Goal: Communication & Community: Ask a question

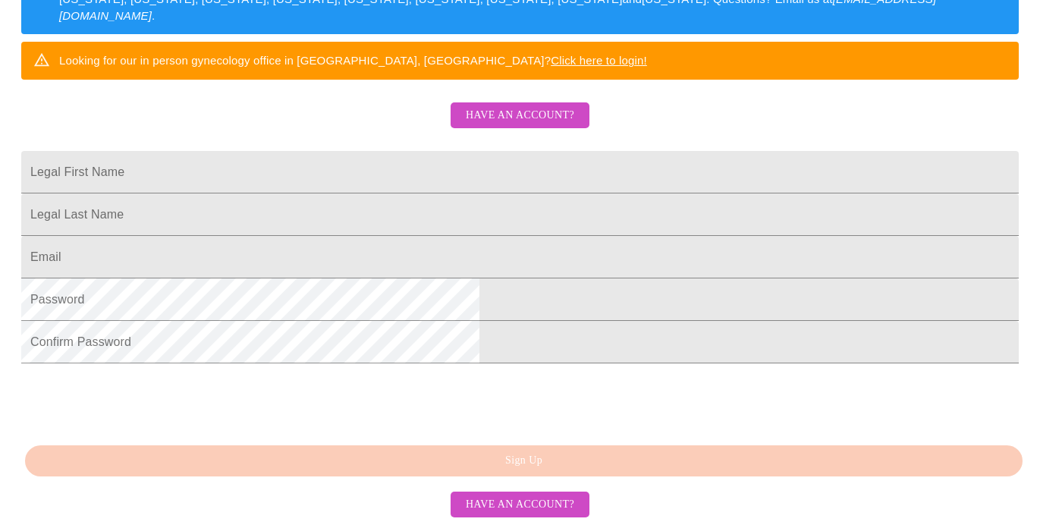
scroll to position [348, 0]
click at [539, 106] on span "Have an account?" at bounding box center [520, 115] width 109 height 19
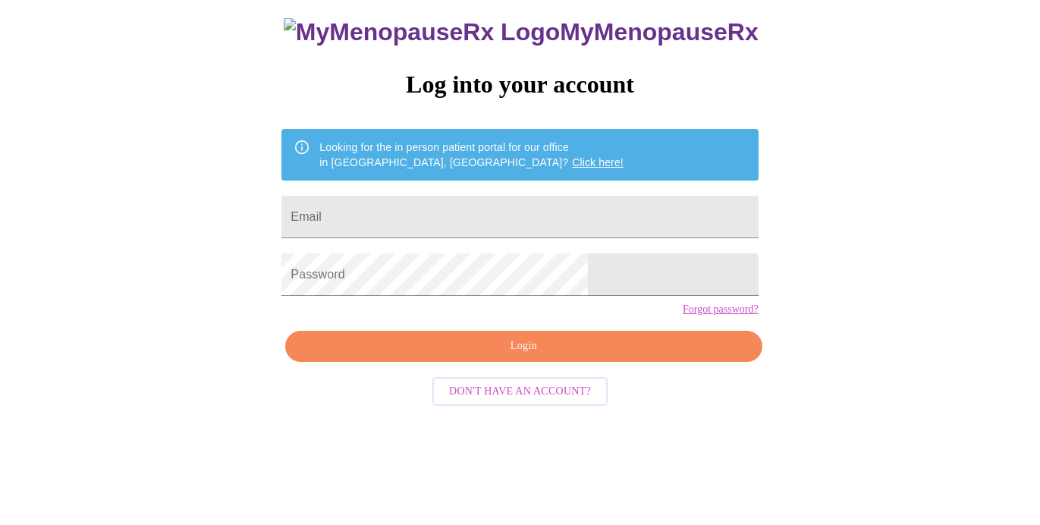
scroll to position [31, 0]
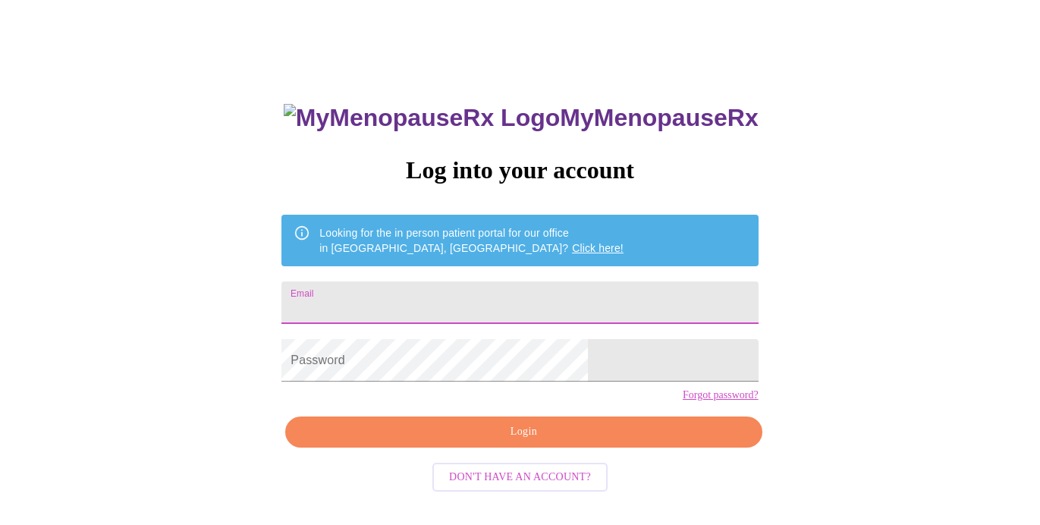
click at [485, 297] on input "Email" at bounding box center [520, 303] width 477 height 42
type input "[EMAIL_ADDRESS][DOMAIN_NAME]"
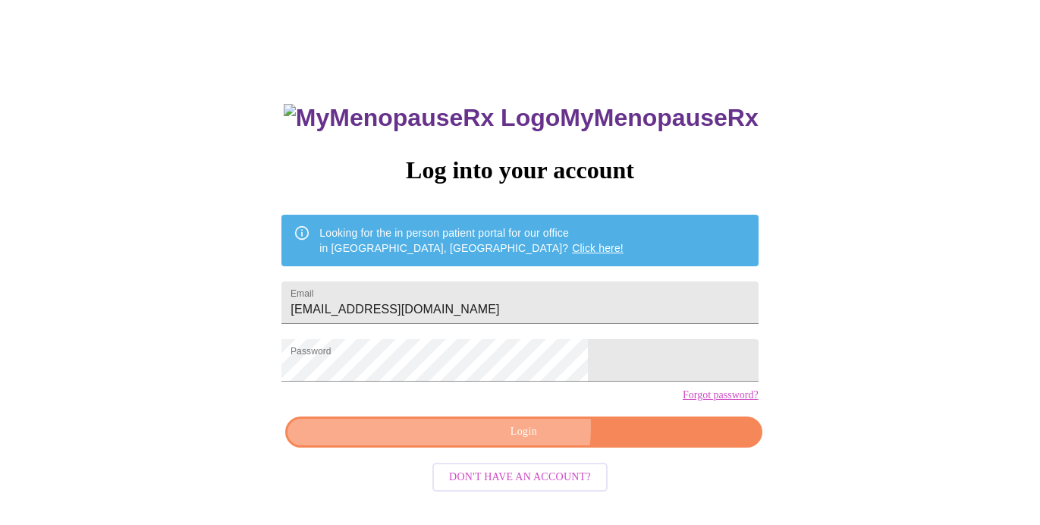
click at [500, 442] on span "Login" at bounding box center [524, 432] width 442 height 19
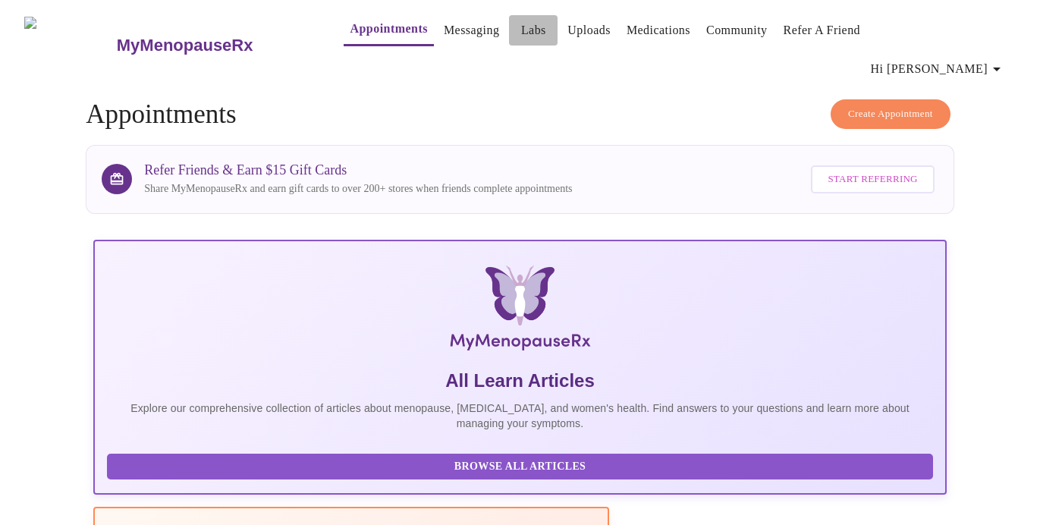
click at [521, 36] on link "Labs" at bounding box center [533, 30] width 25 height 21
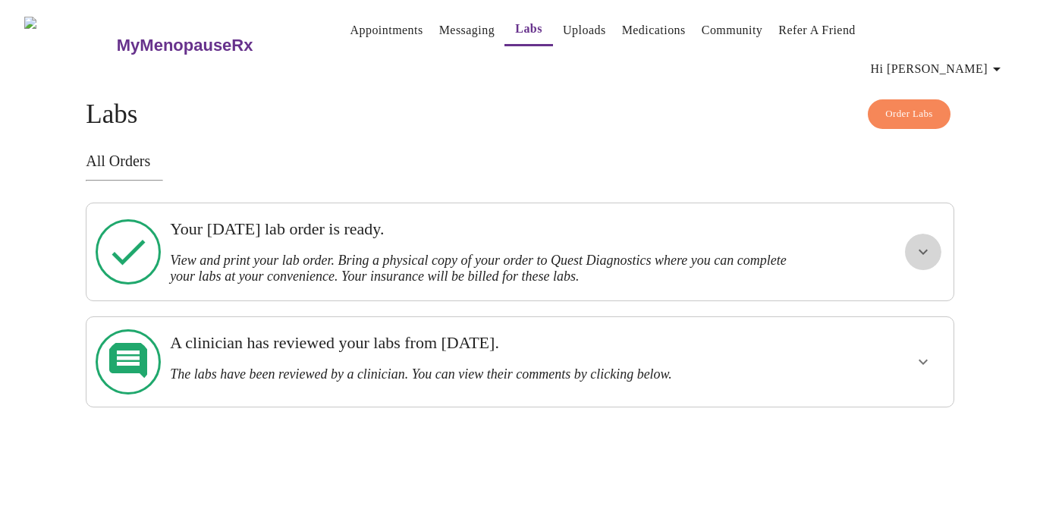
click at [916, 243] on icon "show more" at bounding box center [923, 252] width 18 height 18
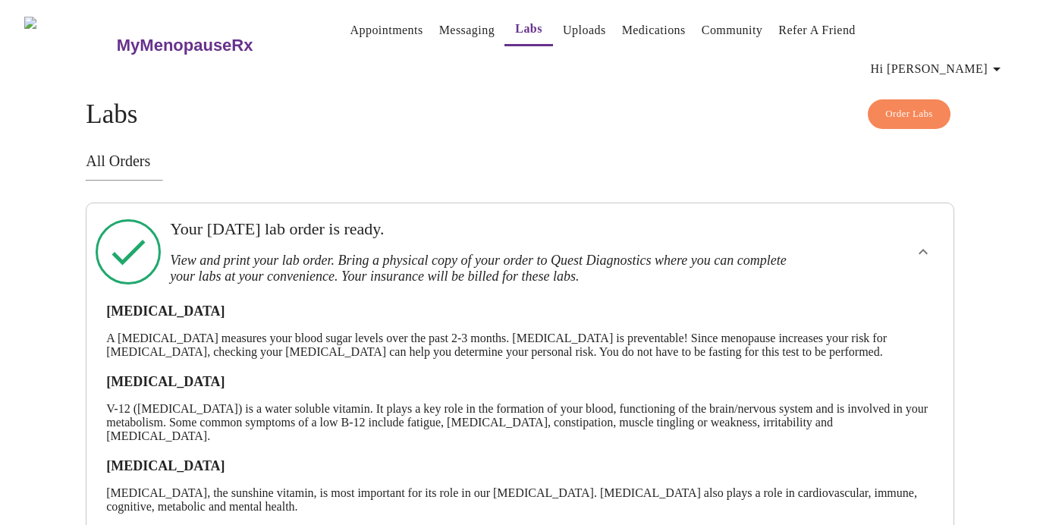
click at [439, 28] on link "Messaging" at bounding box center [466, 30] width 55 height 21
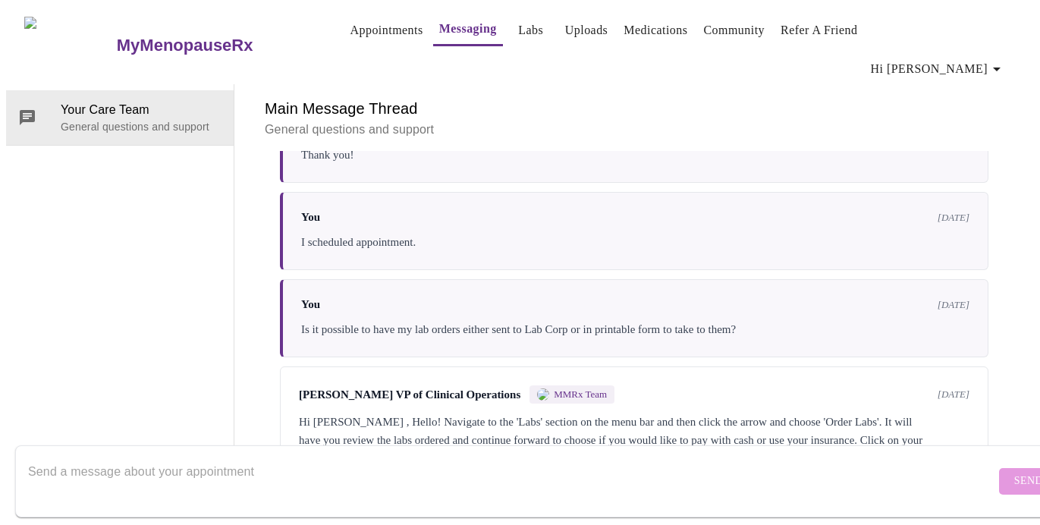
scroll to position [1688, 0]
click at [392, 457] on textarea "Send a message about your appointment" at bounding box center [511, 481] width 967 height 49
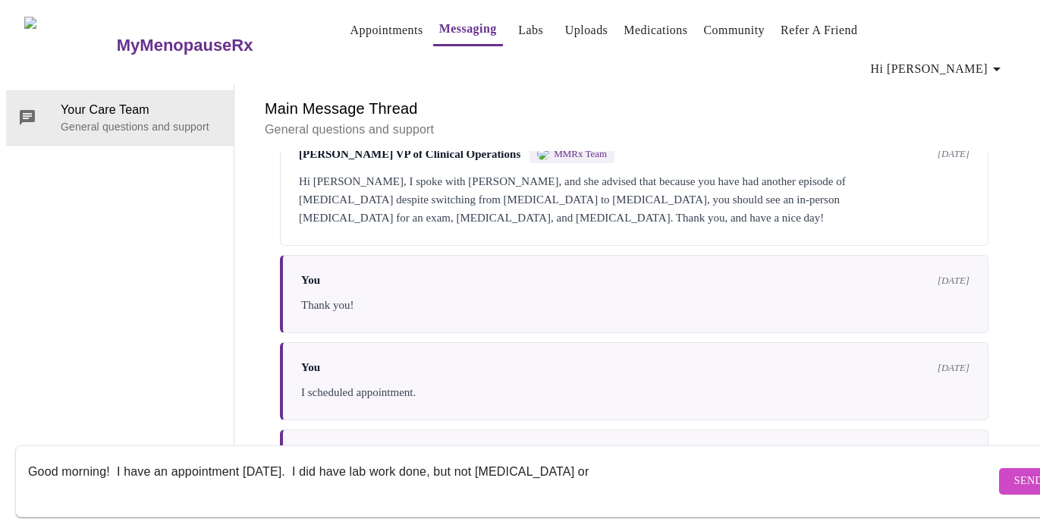
scroll to position [1450, 0]
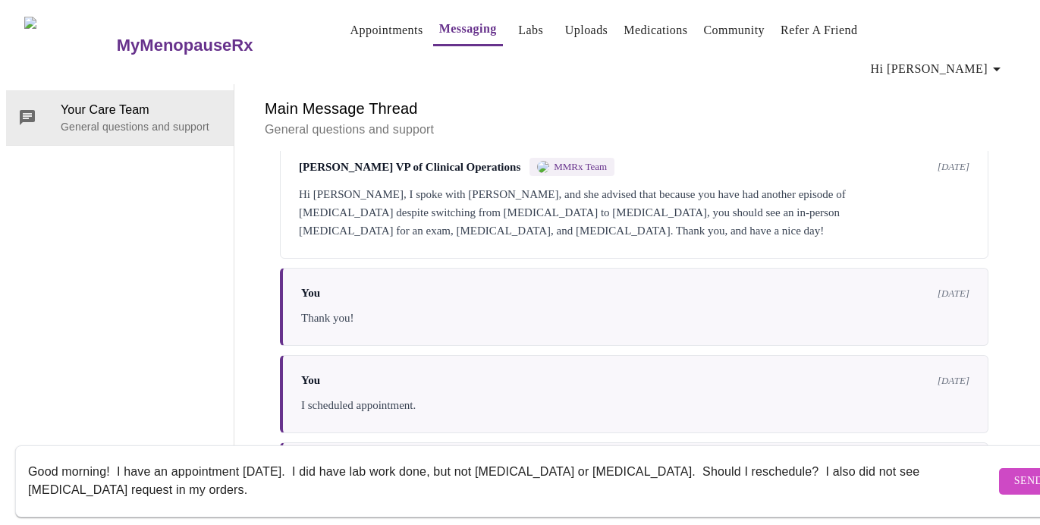
type textarea "Good morning! I have an appointment [DATE]. I did have lab work done, but not […"
click at [1014, 472] on span "Send" at bounding box center [1028, 481] width 29 height 19
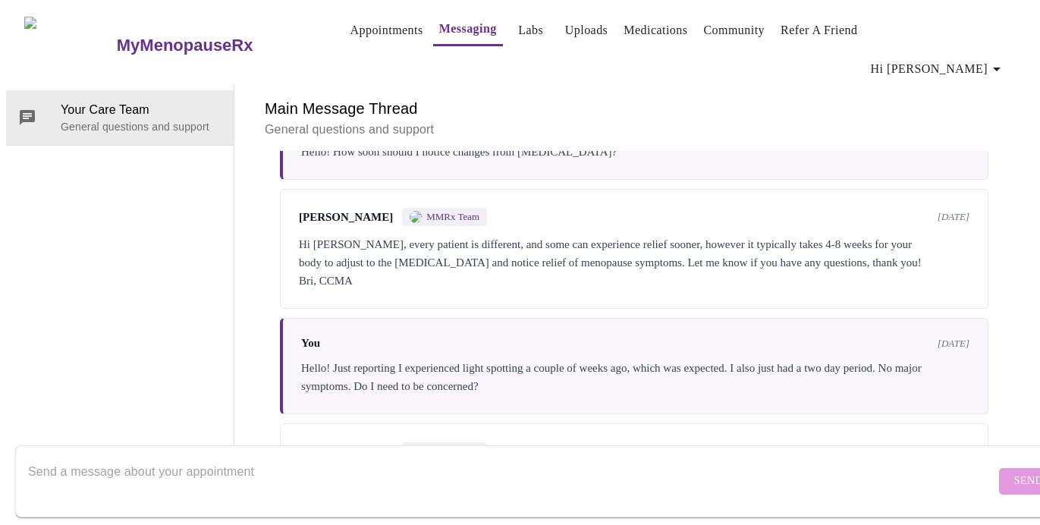
scroll to position [0, 0]
click at [565, 34] on link "Uploads" at bounding box center [586, 30] width 43 height 21
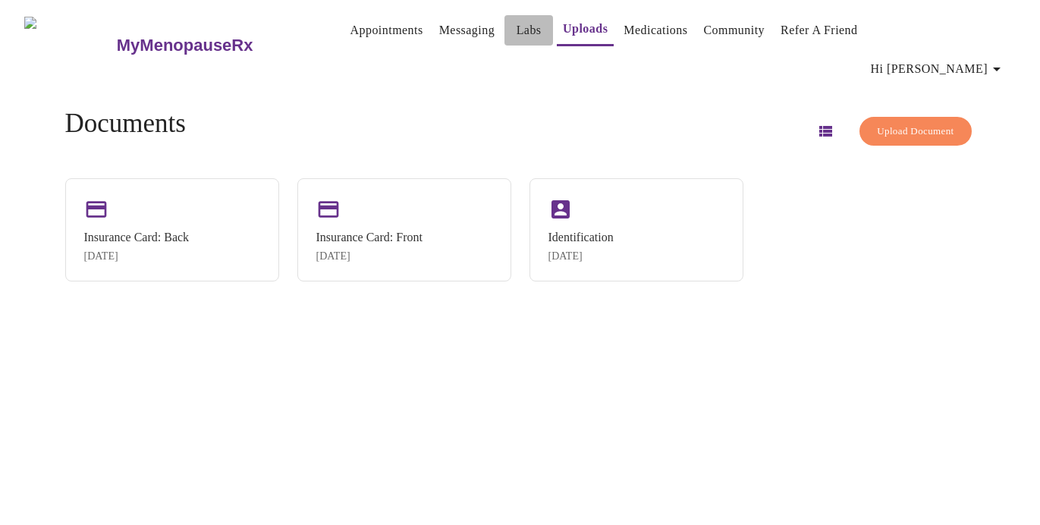
click at [517, 36] on link "Labs" at bounding box center [529, 30] width 25 height 21
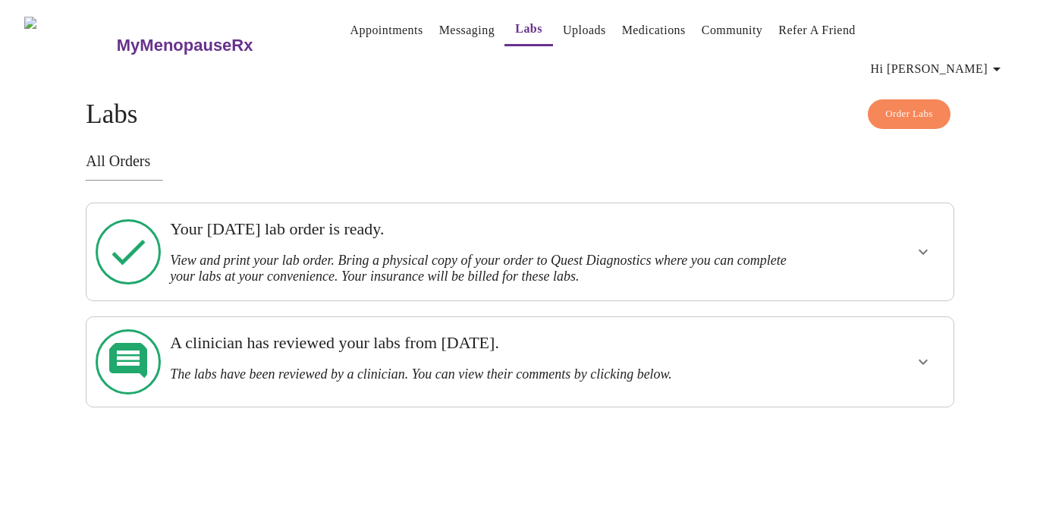
click at [502, 219] on h3 "Your Monday, August 18th lab order is ready." at bounding box center [478, 229] width 617 height 20
click at [917, 243] on icon "show more" at bounding box center [923, 252] width 18 height 18
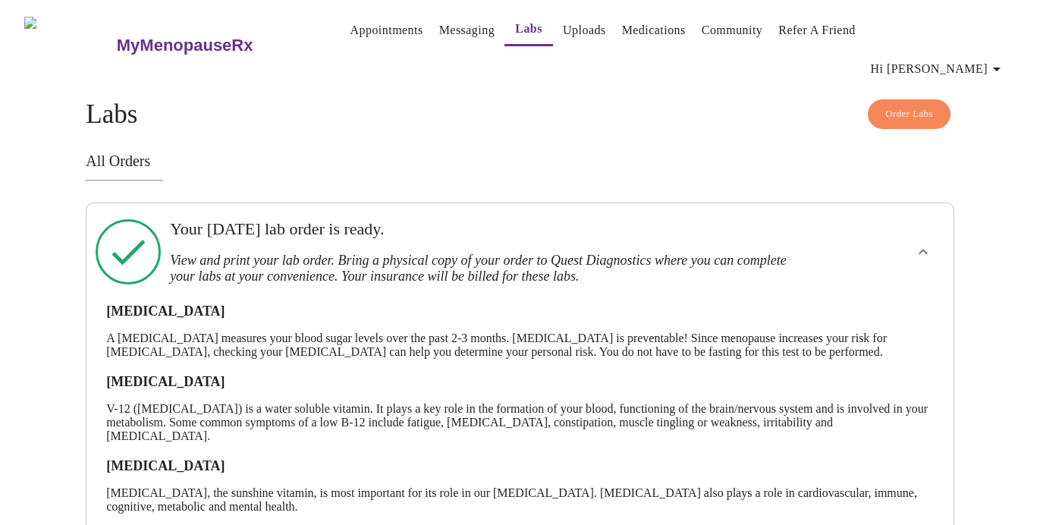
click at [350, 27] on link "Appointments" at bounding box center [386, 30] width 73 height 21
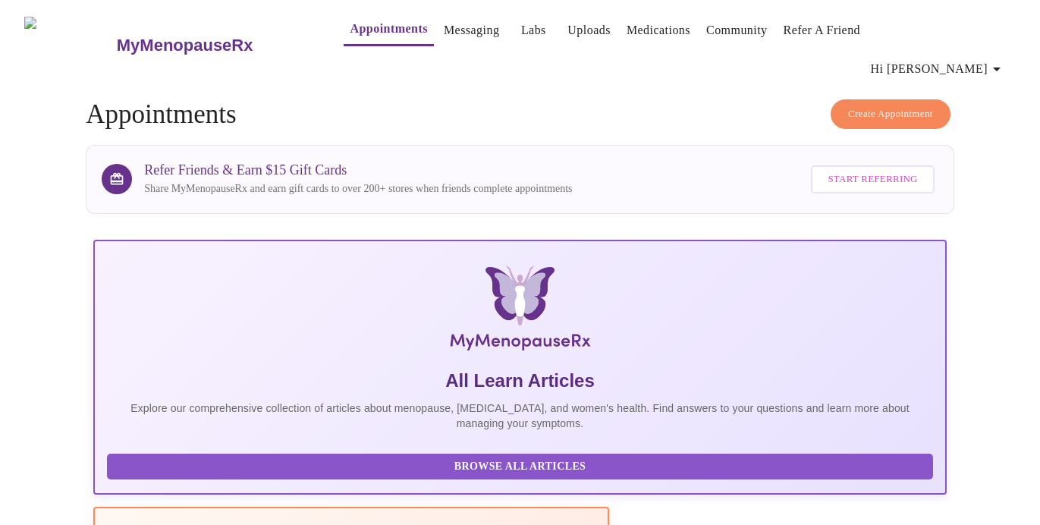
click at [444, 34] on link "Messaging" at bounding box center [471, 30] width 55 height 21
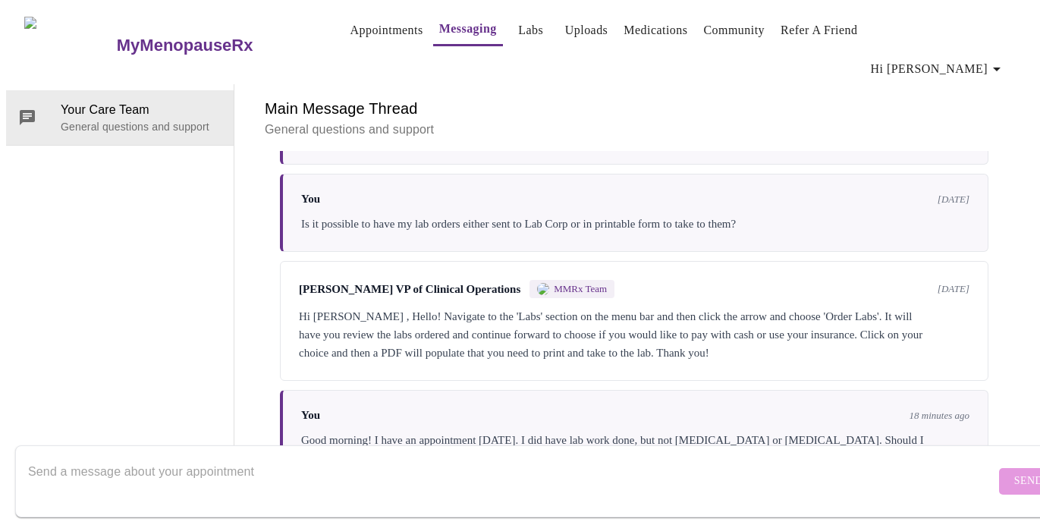
scroll to position [1798, 0]
click at [889, 96] on h6 "Main Message Thread" at bounding box center [634, 108] width 739 height 24
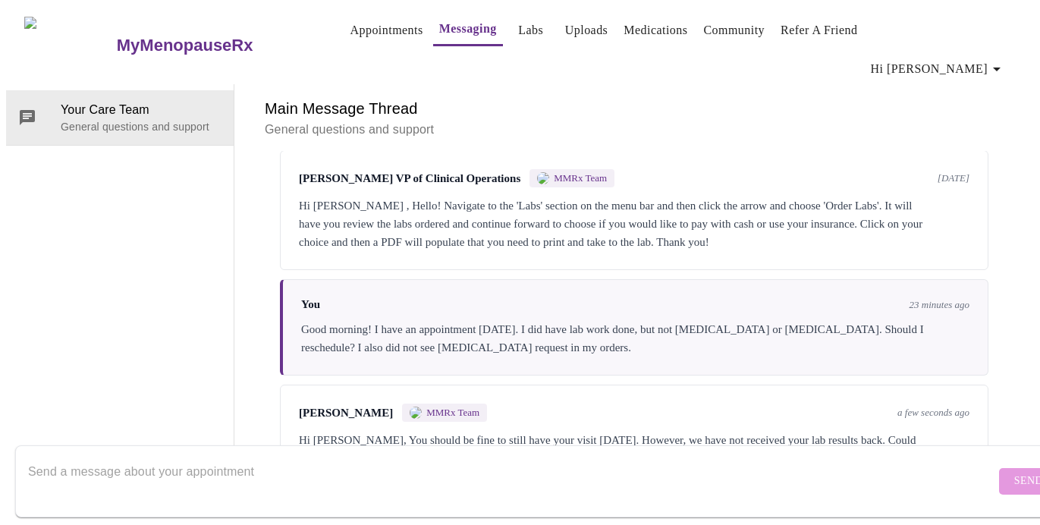
scroll to position [57, 0]
click at [583, 457] on textarea "Send a message about your appointment" at bounding box center [511, 481] width 967 height 49
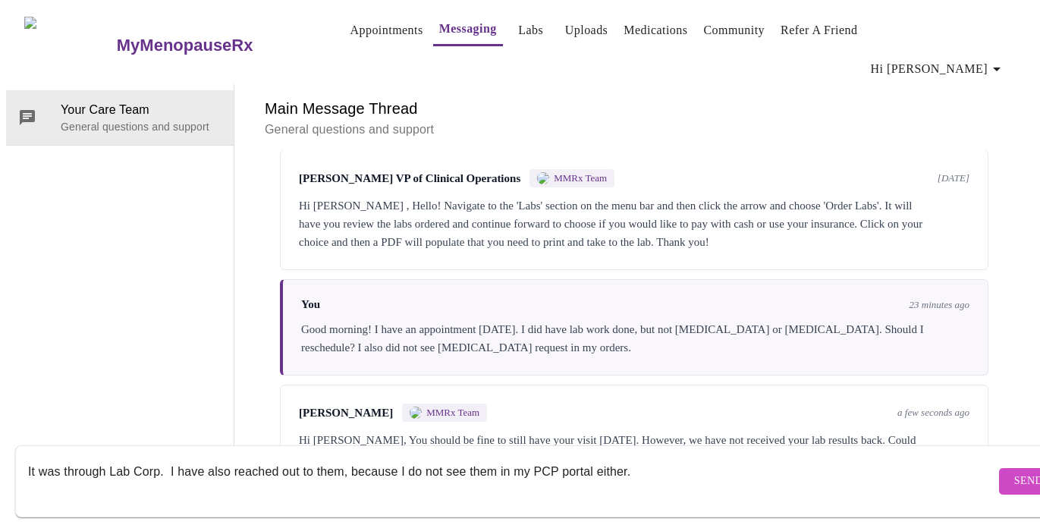
type textarea "It was through Lab Corp. I have also reached out to them, because I do not see …"
click at [1014, 472] on span "Send" at bounding box center [1028, 481] width 29 height 19
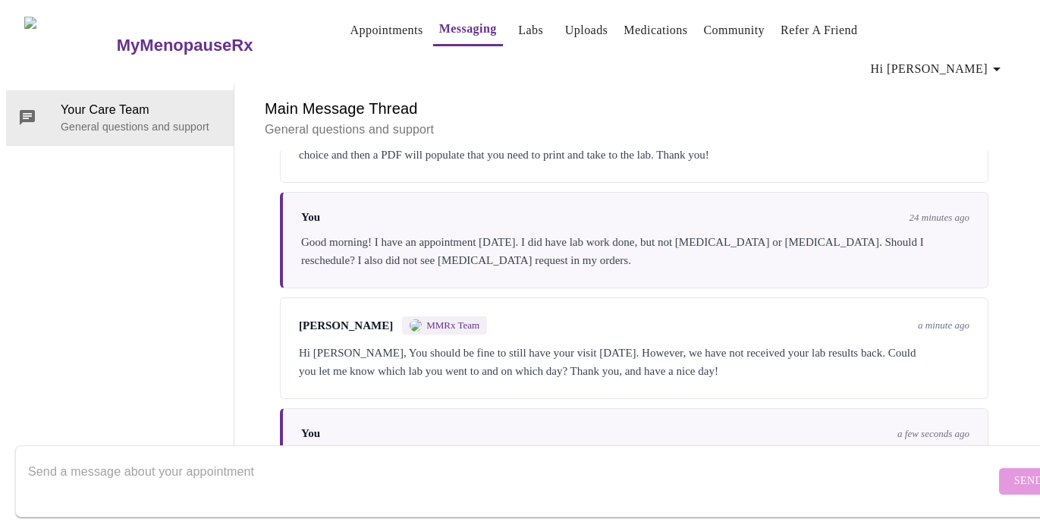
click at [462, 192] on div "You 24 minutes ago Good morning! I have an appointment Friday. I did have lab w…" at bounding box center [634, 240] width 709 height 96
click at [350, 31] on link "Appointments" at bounding box center [386, 30] width 73 height 21
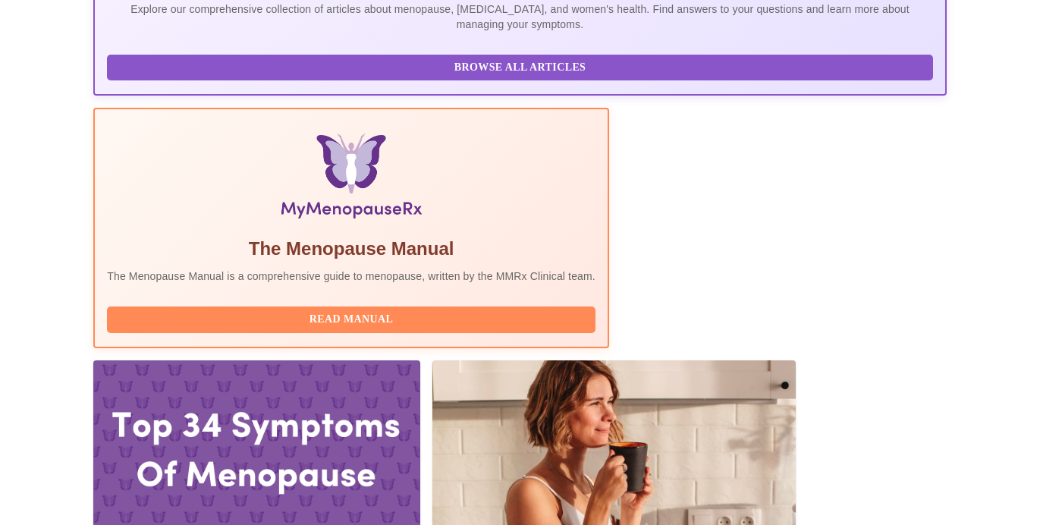
scroll to position [464, 0]
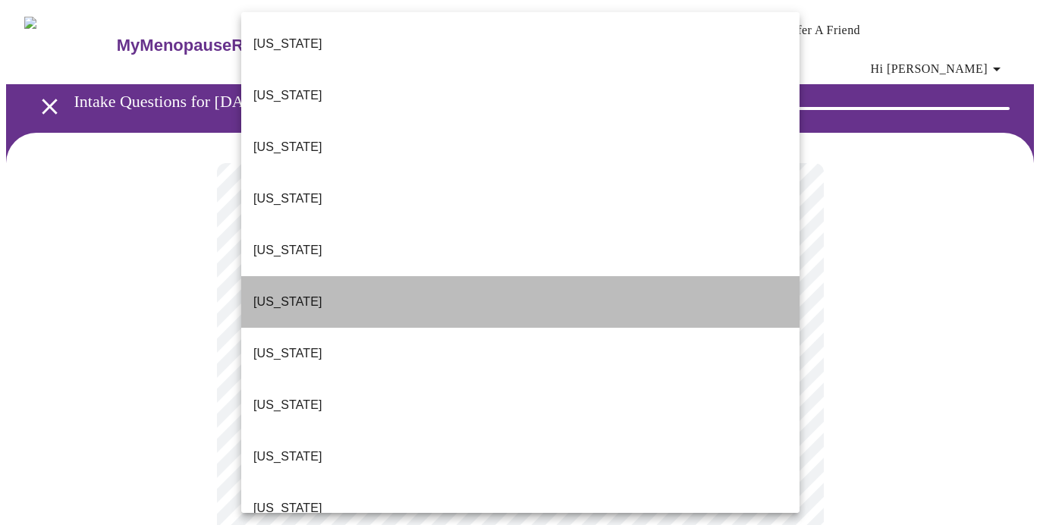
click at [533, 276] on li "Colorado" at bounding box center [520, 302] width 558 height 52
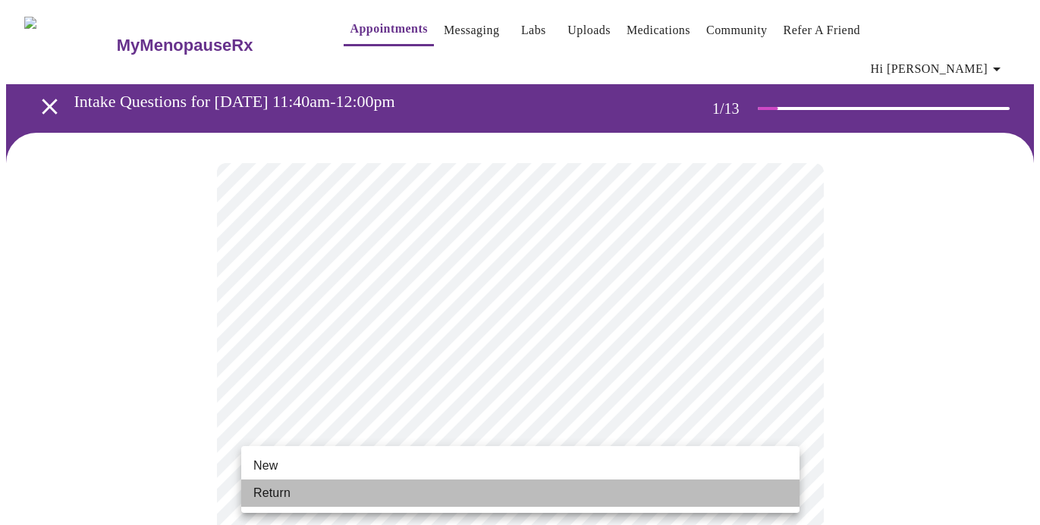
click at [516, 494] on li "Return" at bounding box center [520, 493] width 558 height 27
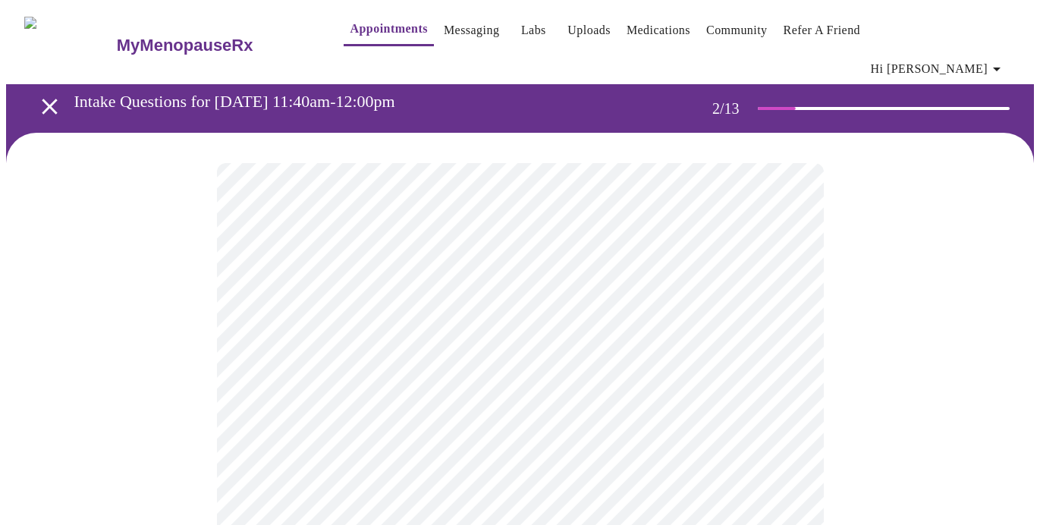
click at [775, 317] on body "MyMenopauseRx Appointments Messaging Labs Uploads Medications Community Refer a…" at bounding box center [520, 471] width 1028 height 931
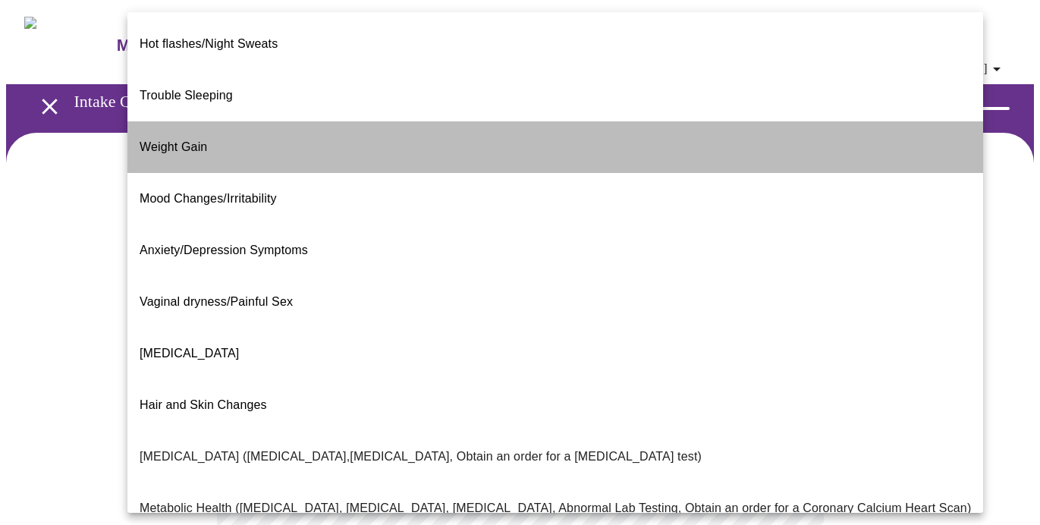
click at [558, 134] on li "Weight Gain" at bounding box center [555, 147] width 856 height 52
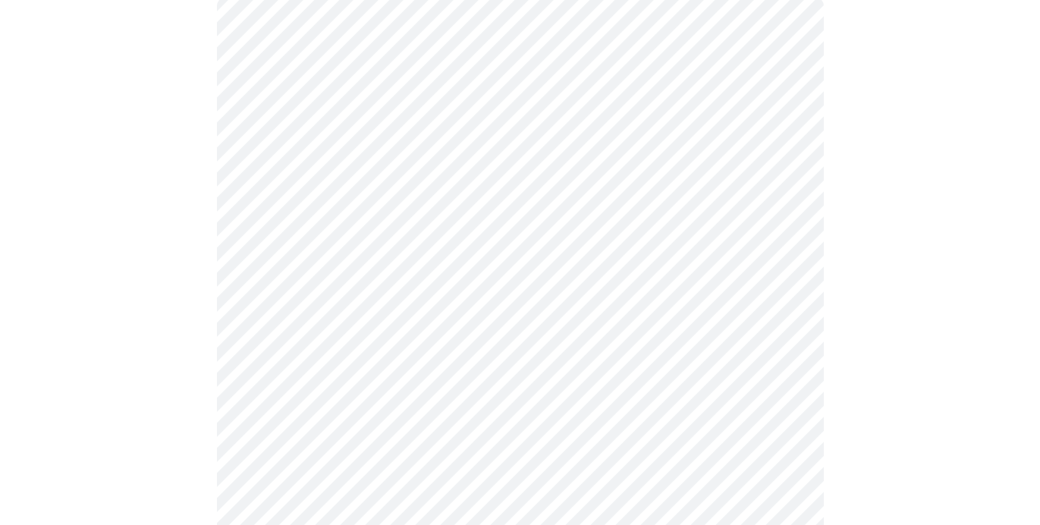
scroll to position [169, 0]
click at [640, 310] on body "MyMenopauseRx Appointments Messaging Labs Uploads Medications Community Refer a…" at bounding box center [520, 298] width 1028 height 923
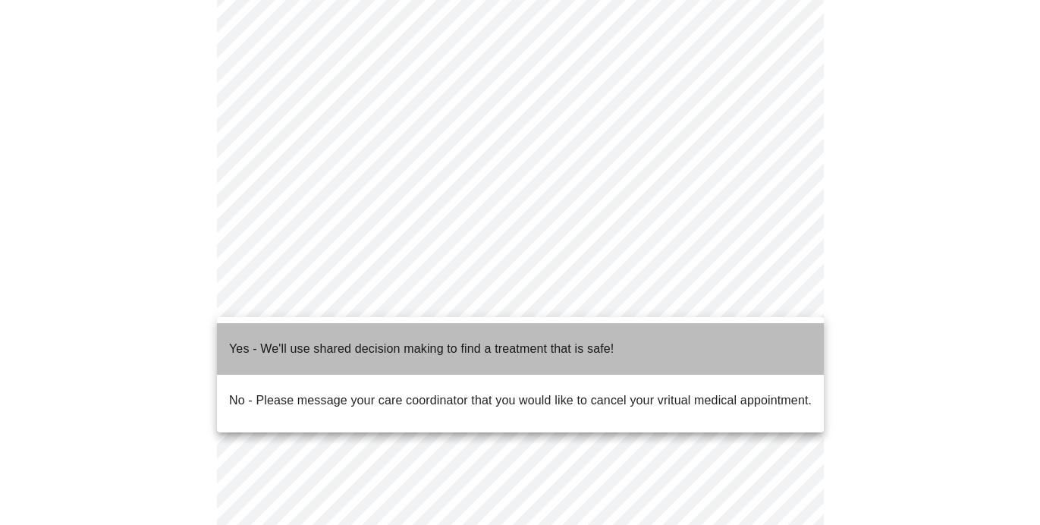
click at [636, 323] on li "Yes - We'll use shared decision making to find a treatment that is safe!" at bounding box center [520, 349] width 607 height 52
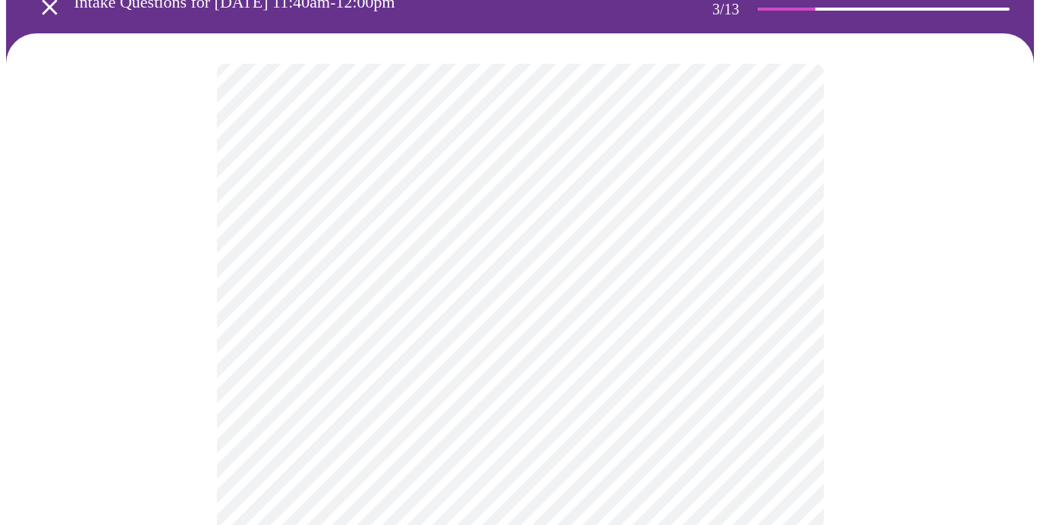
scroll to position [99, 0]
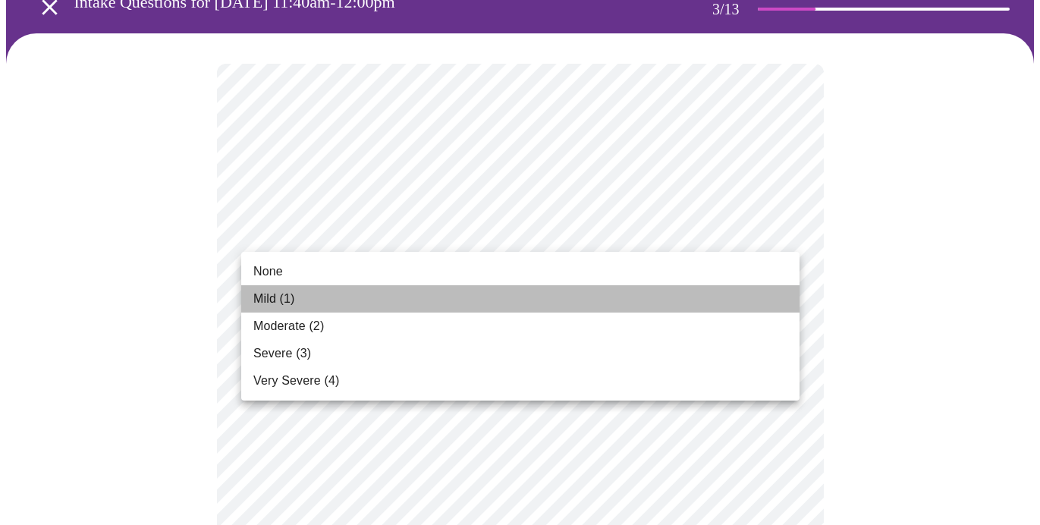
click at [724, 294] on li "Mild (1)" at bounding box center [520, 298] width 558 height 27
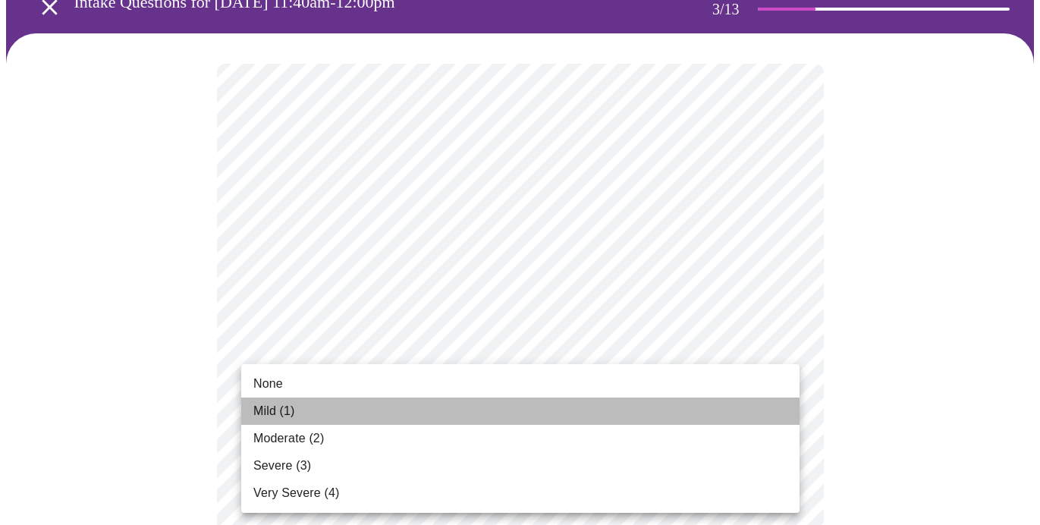
click at [697, 406] on li "Mild (1)" at bounding box center [520, 411] width 558 height 27
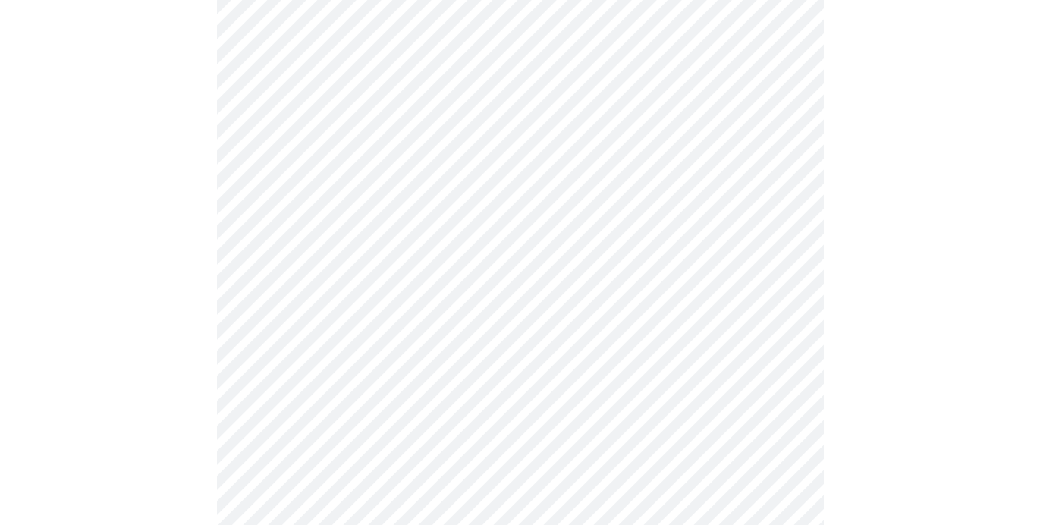
scroll to position [289, 0]
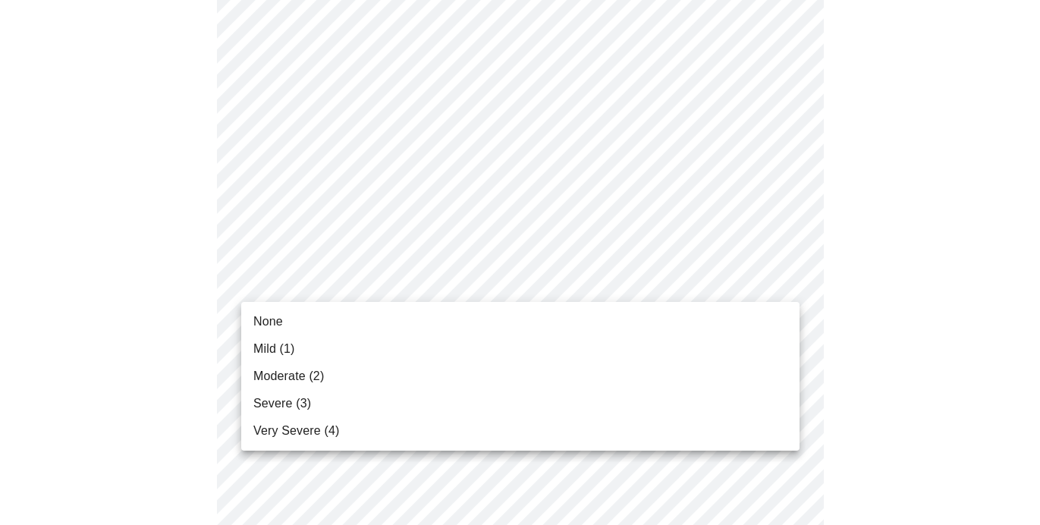
click at [678, 366] on li "Moderate (2)" at bounding box center [520, 376] width 558 height 27
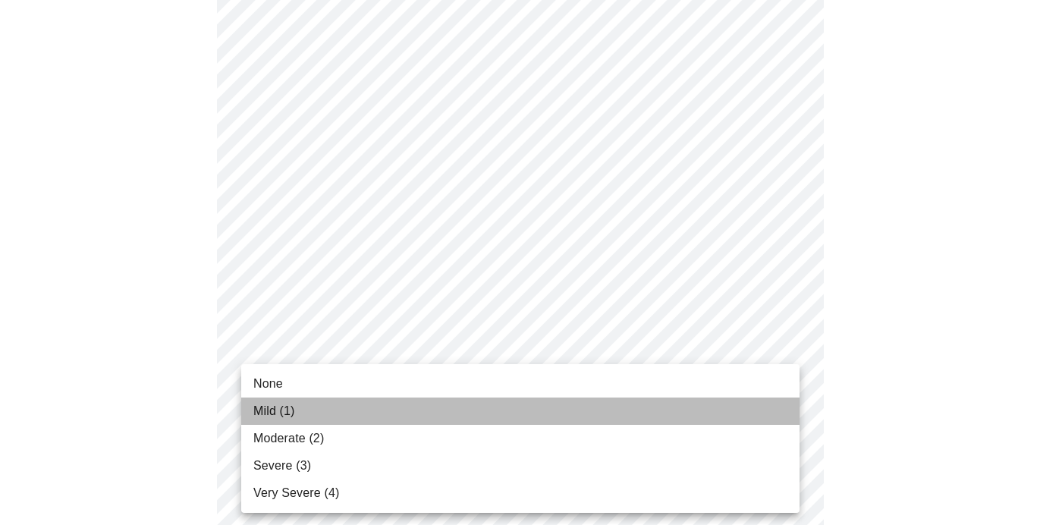
click at [624, 417] on li "Mild (1)" at bounding box center [520, 411] width 558 height 27
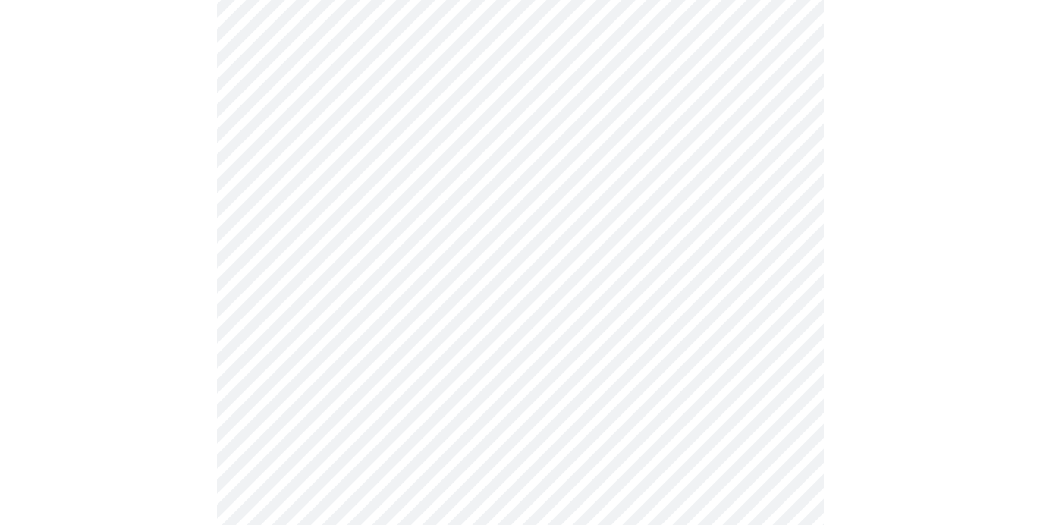
scroll to position [536, 0]
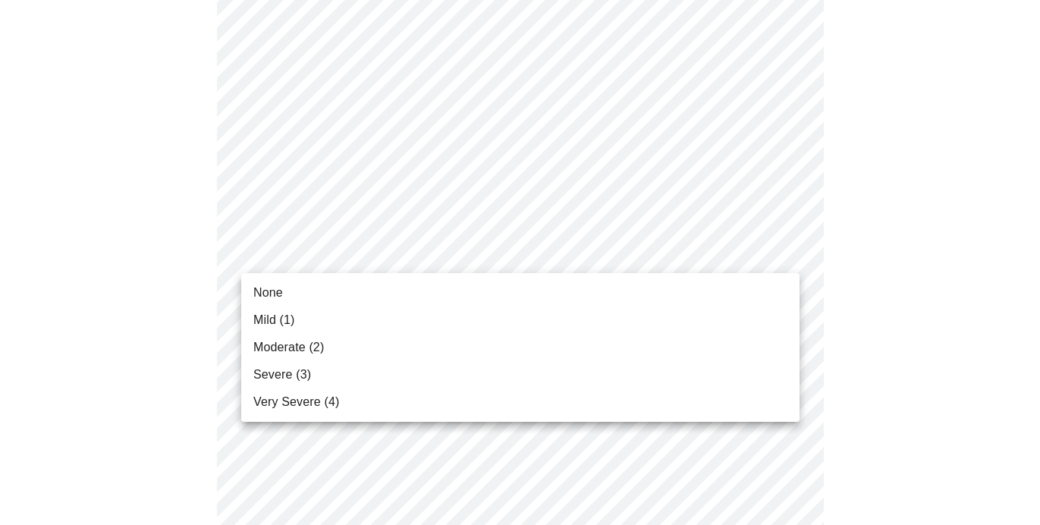
click at [709, 261] on body "MyMenopauseRx Appointments Messaging Labs Uploads Medications Community Refer a…" at bounding box center [520, 444] width 1028 height 1949
click at [683, 317] on li "Mild (1)" at bounding box center [520, 320] width 558 height 27
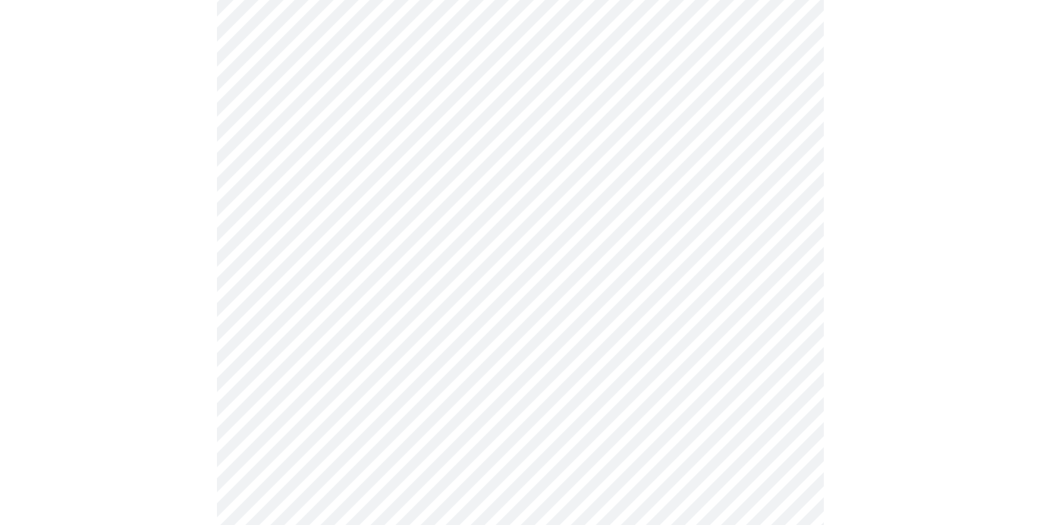
click at [685, 346] on body "MyMenopauseRx Appointments Messaging Labs Uploads Medications Community Refer a…" at bounding box center [520, 434] width 1028 height 1929
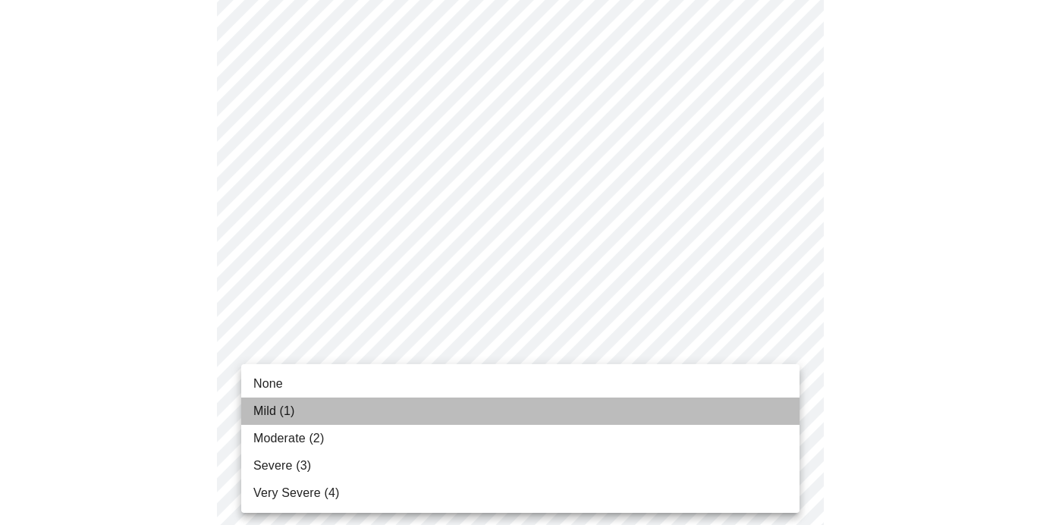
click at [627, 407] on li "Mild (1)" at bounding box center [520, 411] width 558 height 27
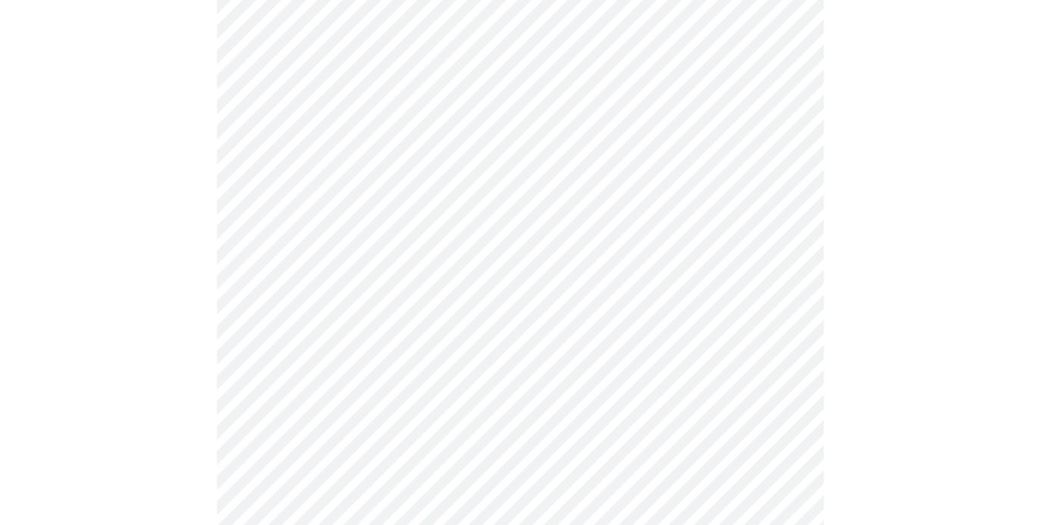
scroll to position [675, 0]
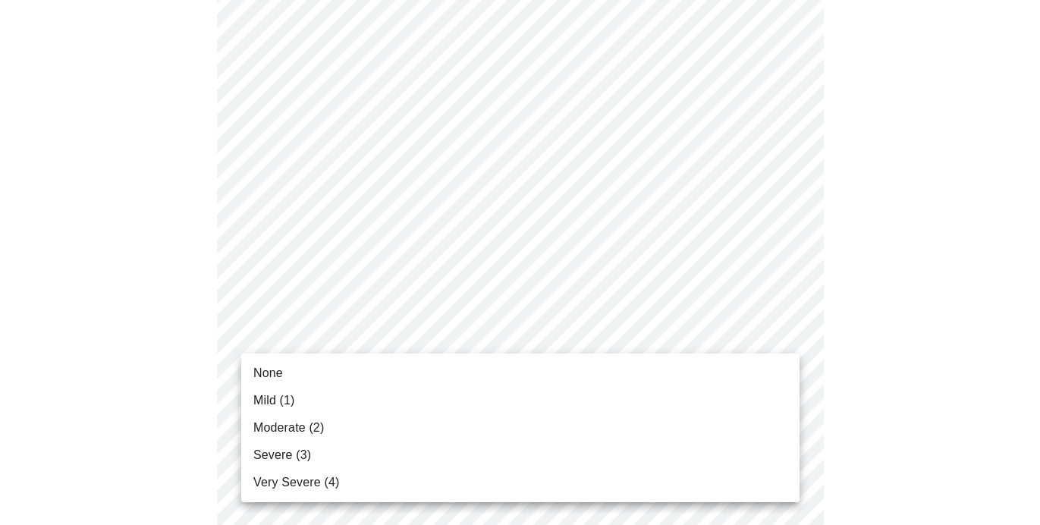
click at [772, 335] on body "MyMenopauseRx Appointments Messaging Labs Uploads Medications Community Refer a…" at bounding box center [520, 286] width 1028 height 1908
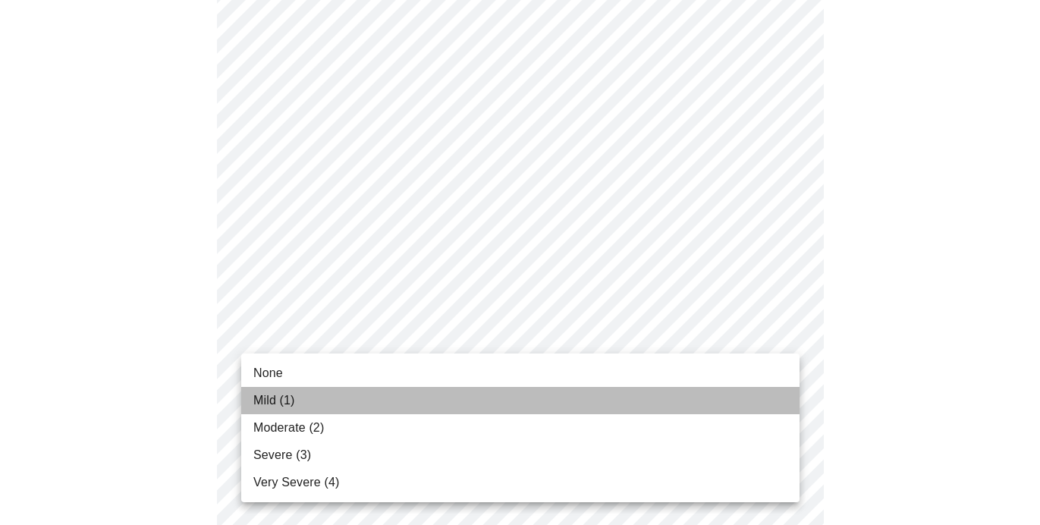
click at [703, 412] on li "Mild (1)" at bounding box center [520, 400] width 558 height 27
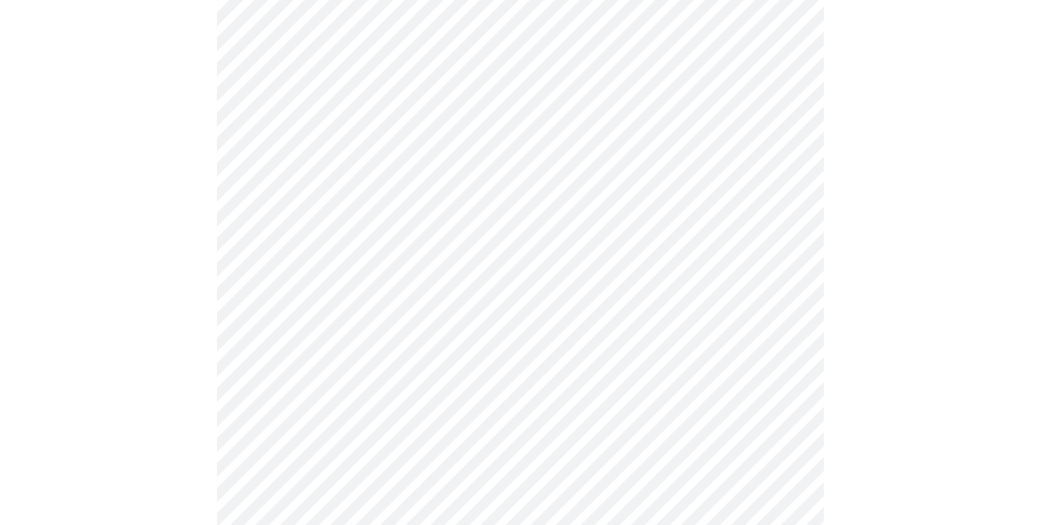
scroll to position [883, 0]
click at [775, 244] on body "MyMenopauseRx Appointments Messaging Labs Uploads Medications Community Refer a…" at bounding box center [520, 67] width 1028 height 1888
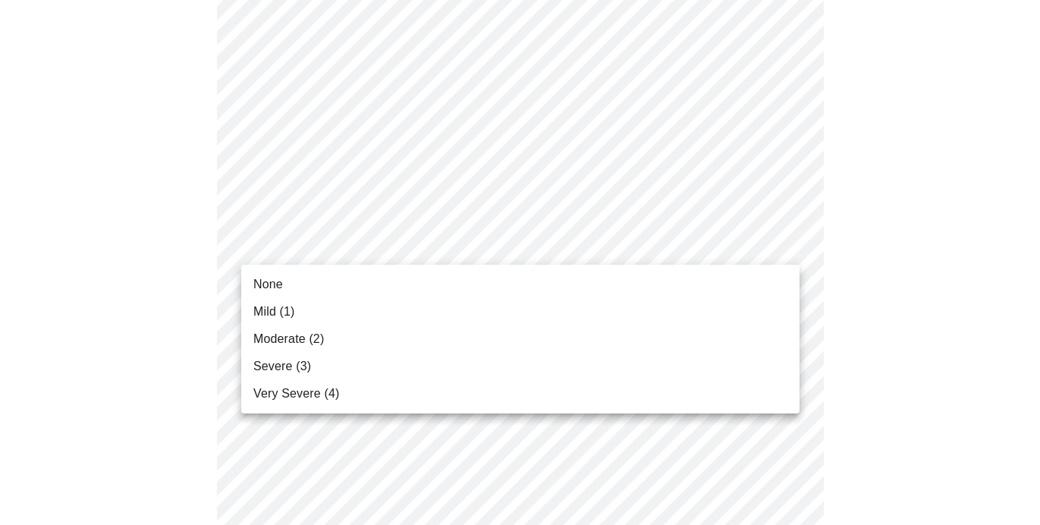
click at [736, 277] on li "None" at bounding box center [520, 284] width 558 height 27
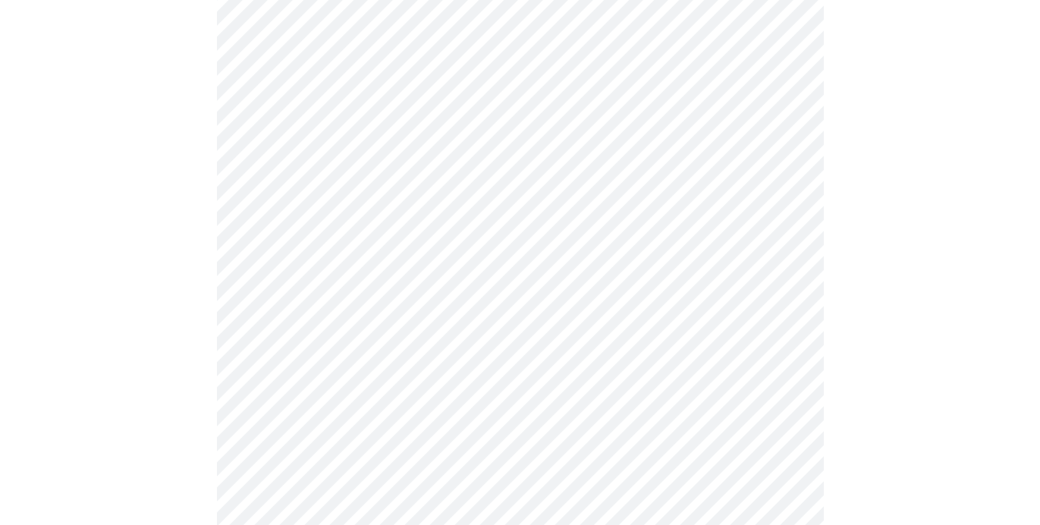
scroll to position [1010, 0]
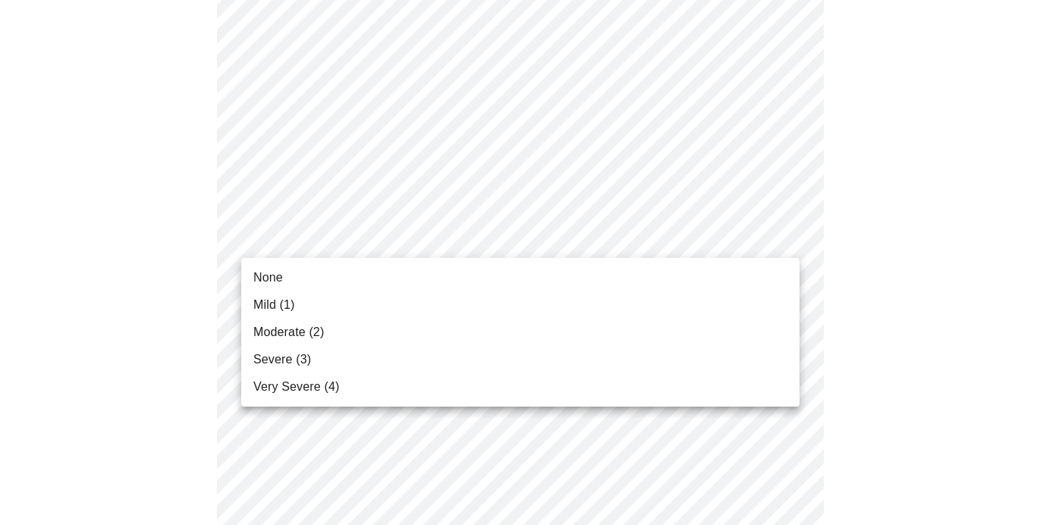
click at [728, 284] on li "None" at bounding box center [520, 277] width 558 height 27
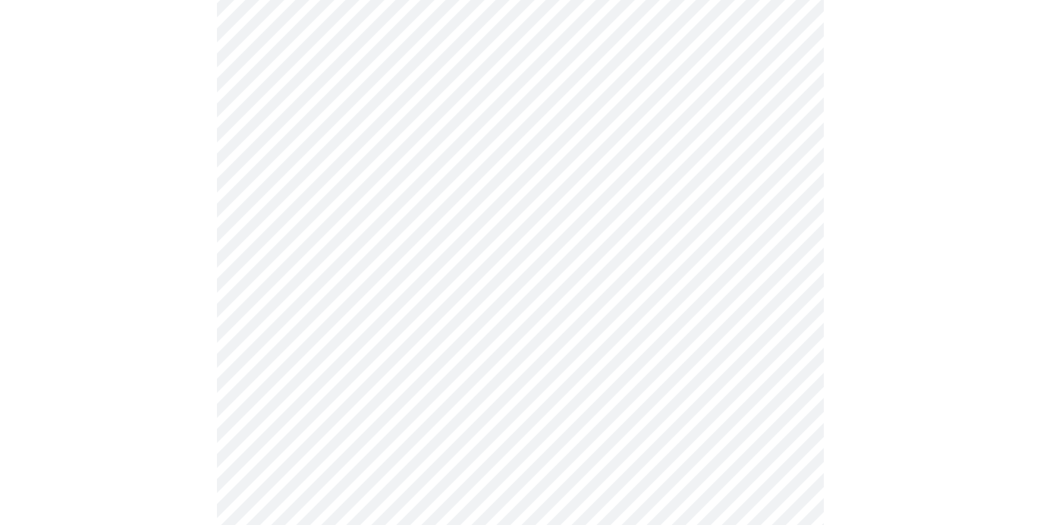
scroll to position [1121, 0]
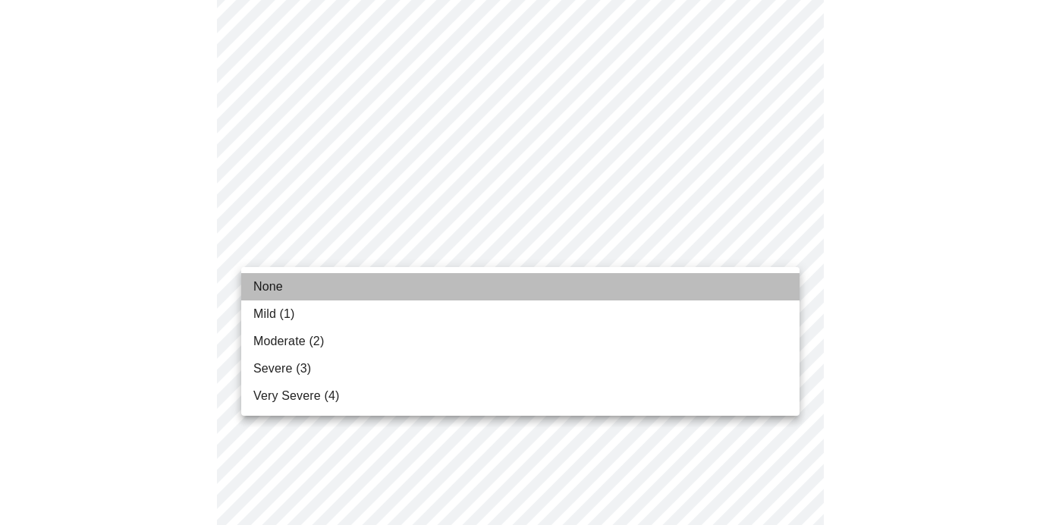
click at [743, 291] on li "None" at bounding box center [520, 286] width 558 height 27
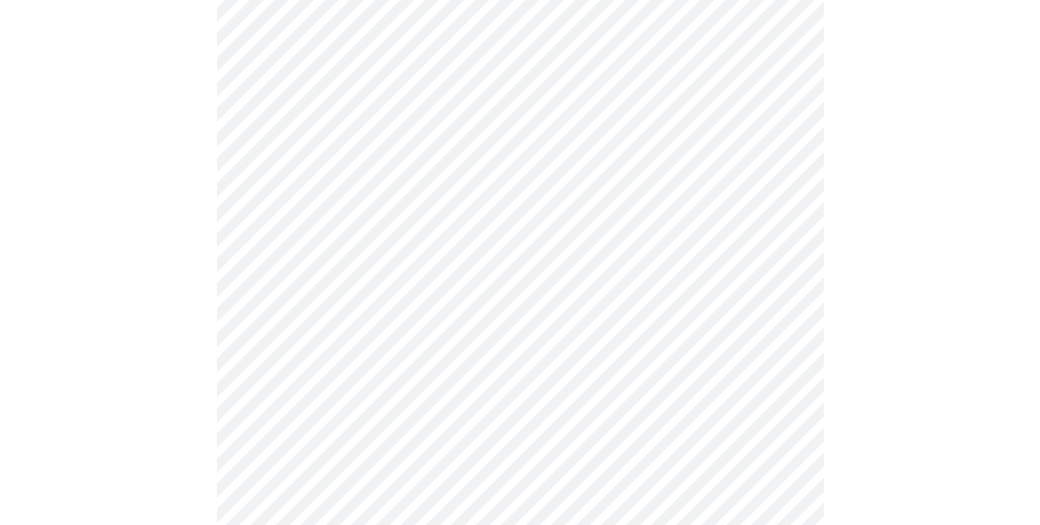
scroll to position [1233, 0]
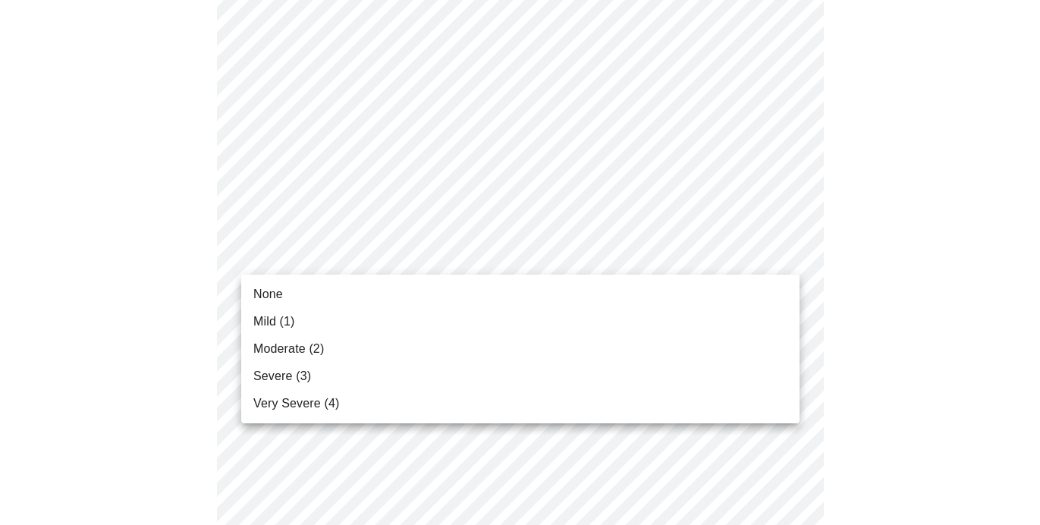
click at [723, 303] on li "None" at bounding box center [520, 294] width 558 height 27
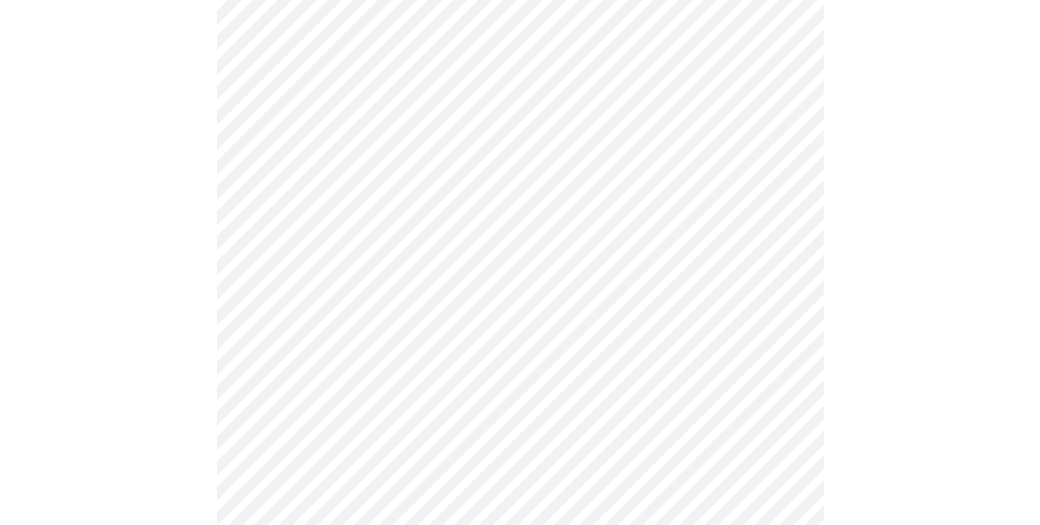
scroll to position [679, 0]
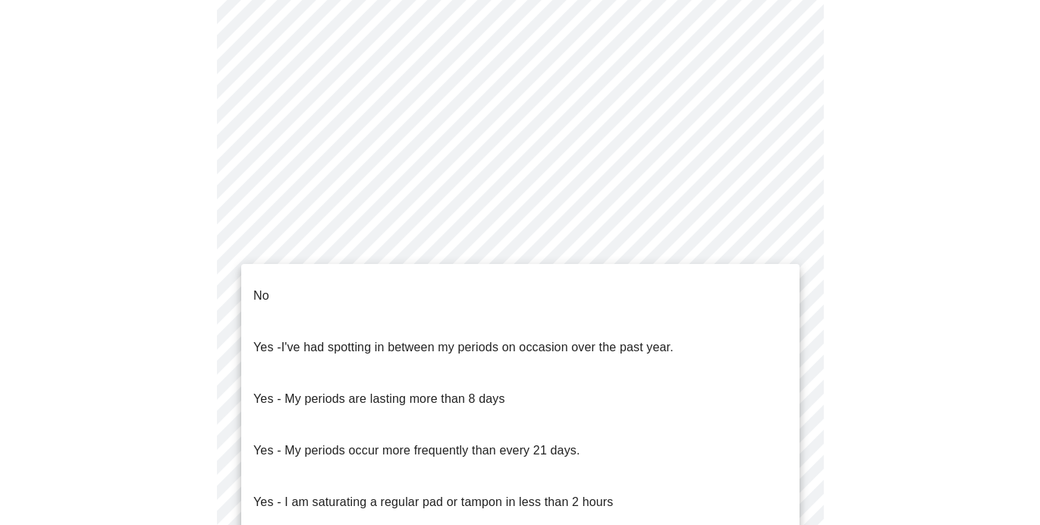
click at [785, 244] on body "MyMenopauseRx Appointments Messaging Labs Uploads Medications Community Refer a…" at bounding box center [520, 84] width 1028 height 1515
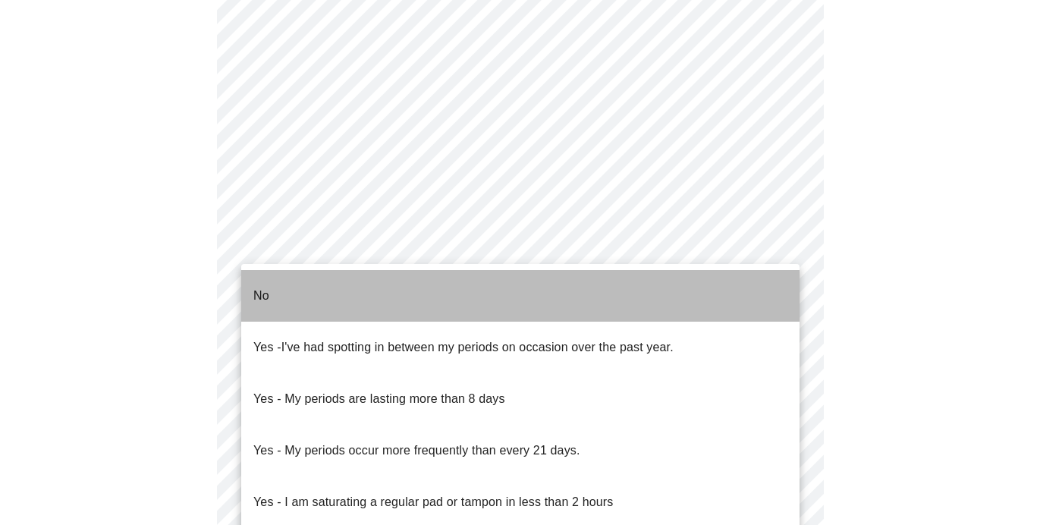
click at [708, 286] on li "No" at bounding box center [520, 296] width 558 height 52
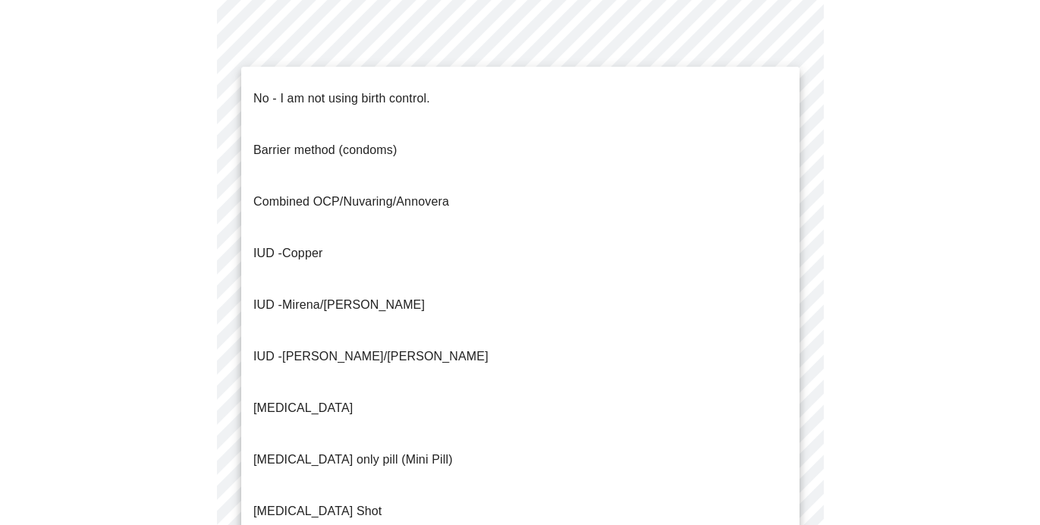
click at [703, 360] on body "MyMenopauseRx Appointments Messaging Labs Uploads Medications Community Refer a…" at bounding box center [520, 80] width 1028 height 1507
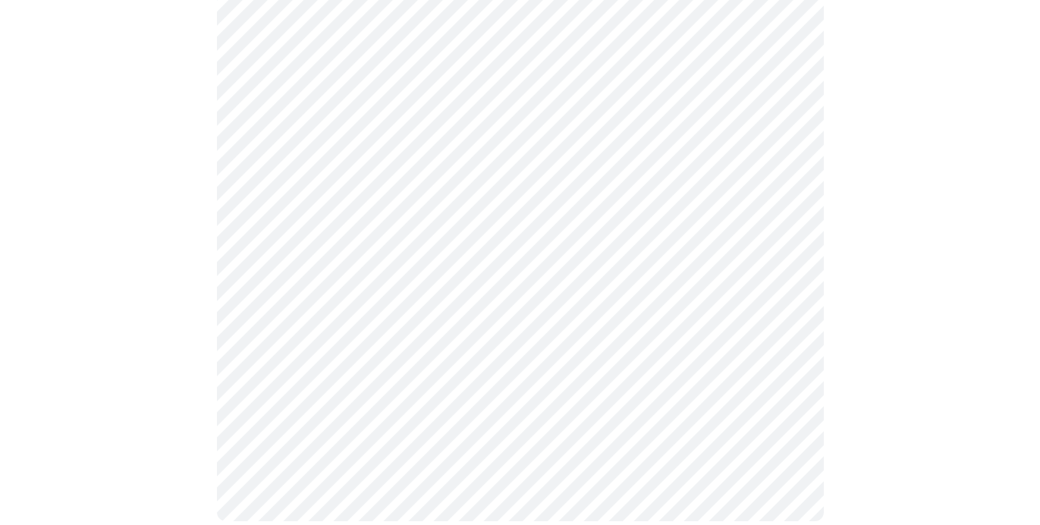
scroll to position [952, 0]
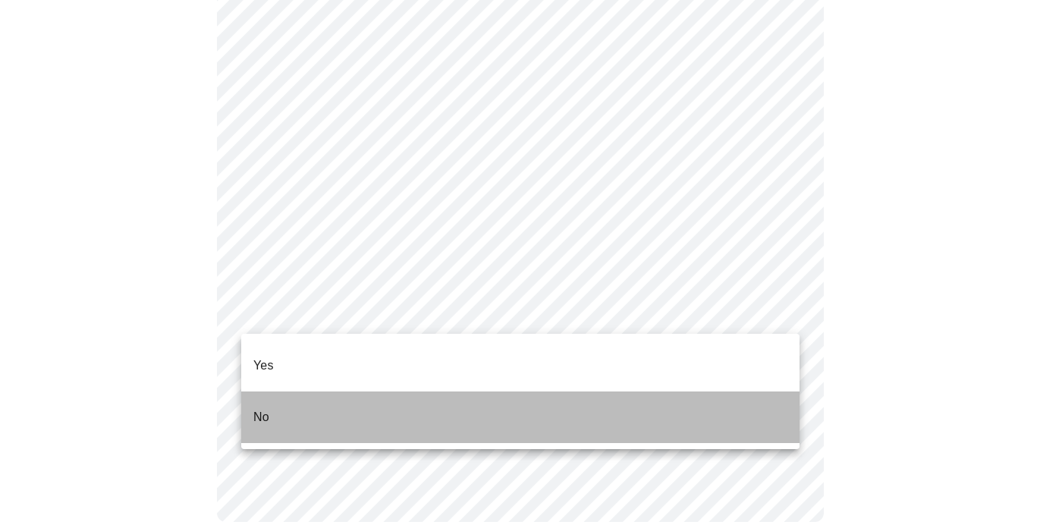
click at [563, 403] on li "No" at bounding box center [520, 418] width 558 height 52
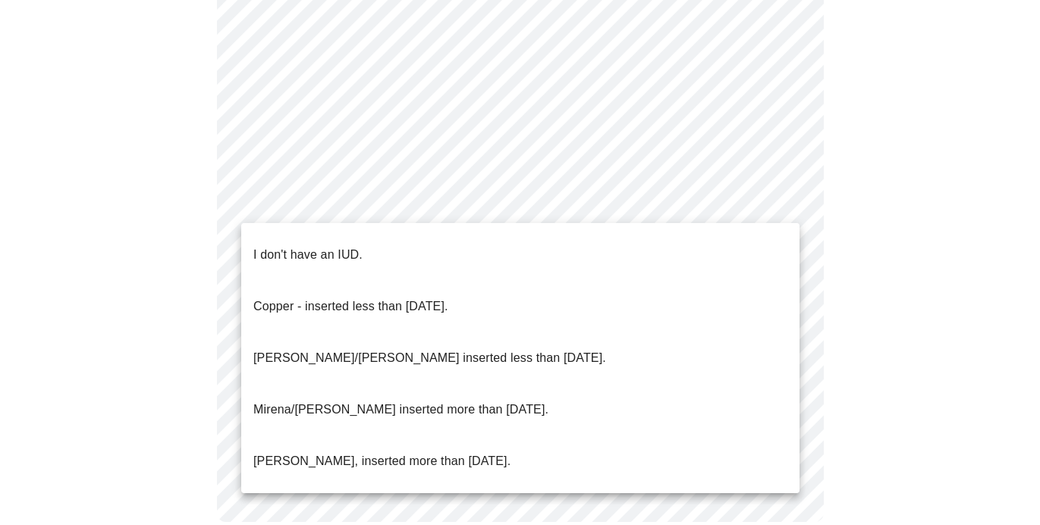
click at [635, 241] on li "I don't have an IUD." at bounding box center [520, 255] width 558 height 52
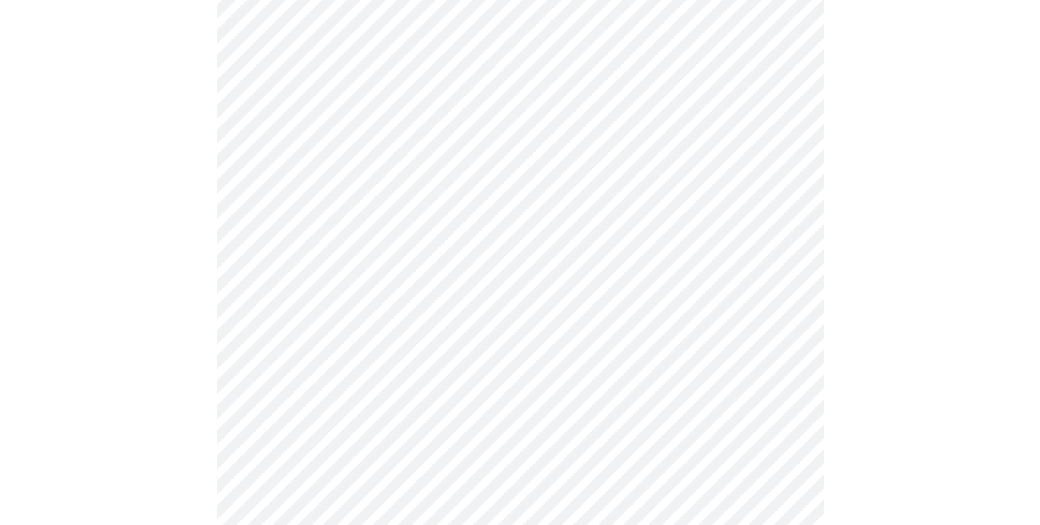
scroll to position [234, 0]
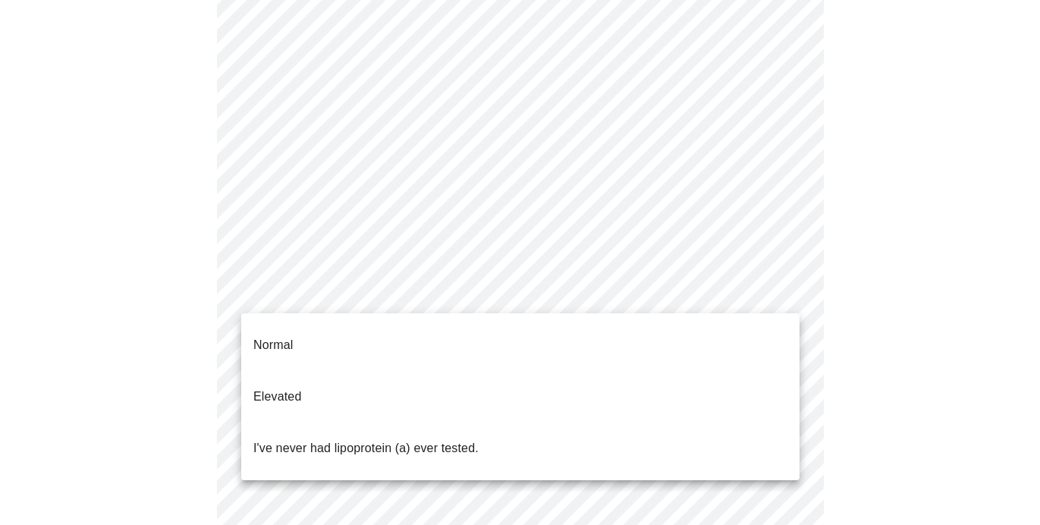
click at [787, 294] on body "MyMenopauseRx Appointments Messaging Labs Uploads Medications Community Refer a…" at bounding box center [520, 343] width 1028 height 1142
click at [766, 326] on li "Normal" at bounding box center [520, 345] width 558 height 52
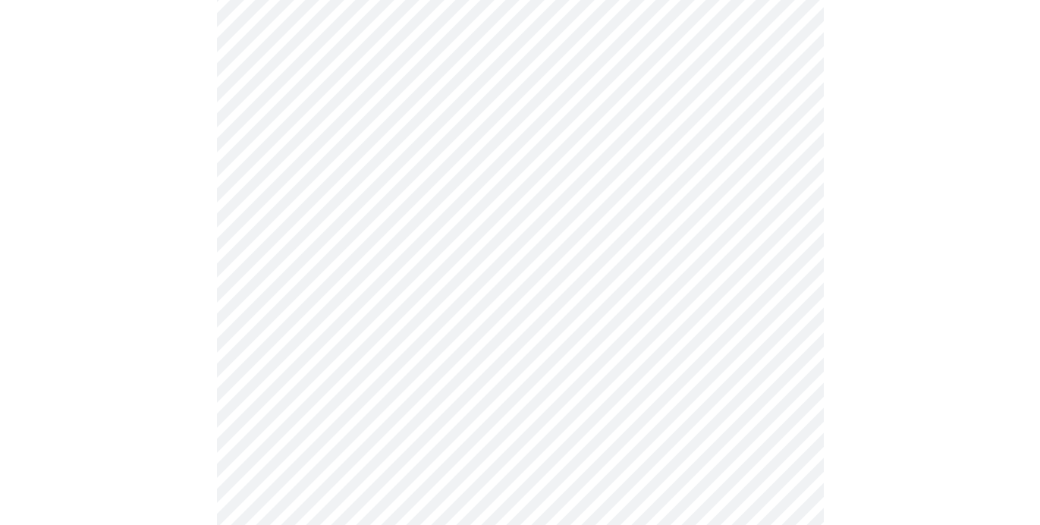
scroll to position [3939, 0]
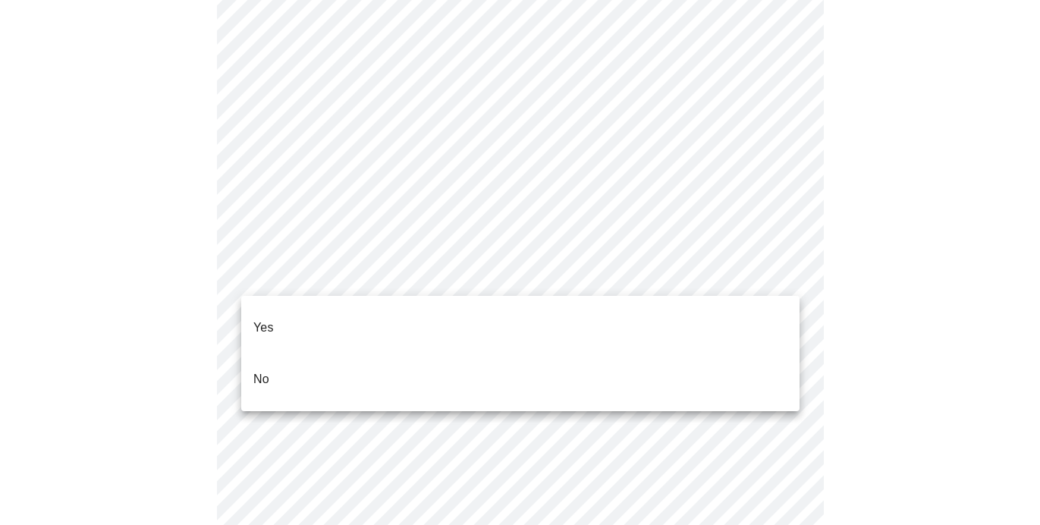
click at [589, 354] on li "No" at bounding box center [520, 380] width 558 height 52
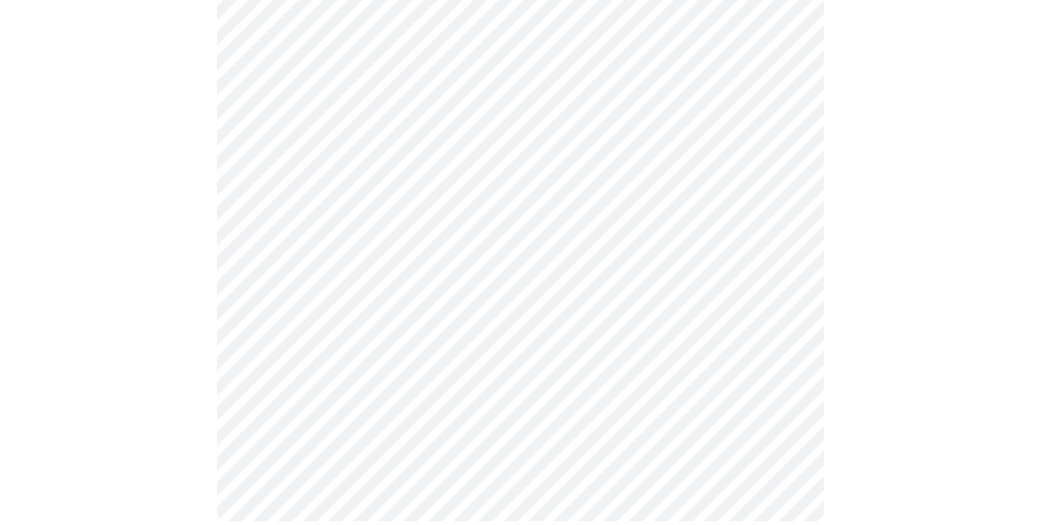
scroll to position [1433, 0]
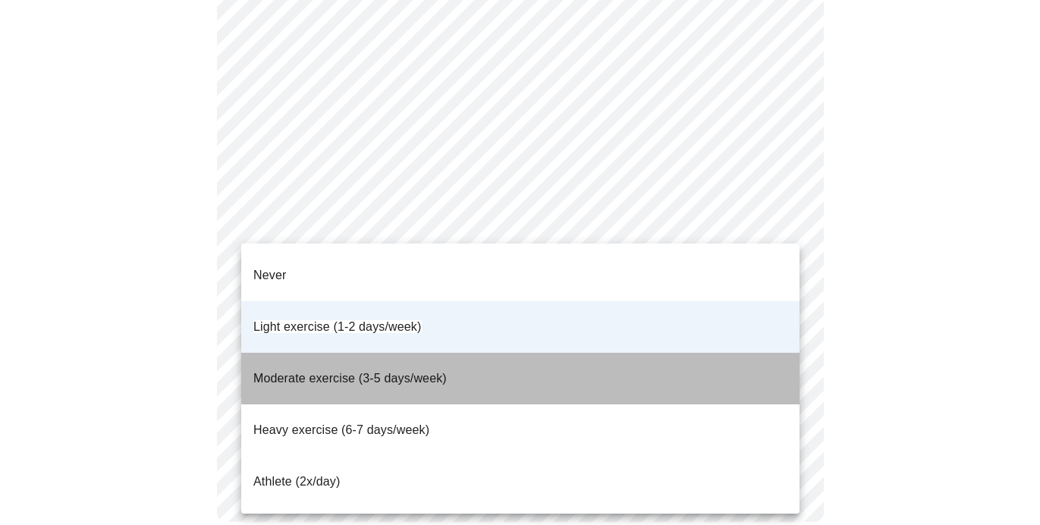
click at [605, 353] on li "Moderate exercise (3-5 days/week)" at bounding box center [520, 379] width 558 height 52
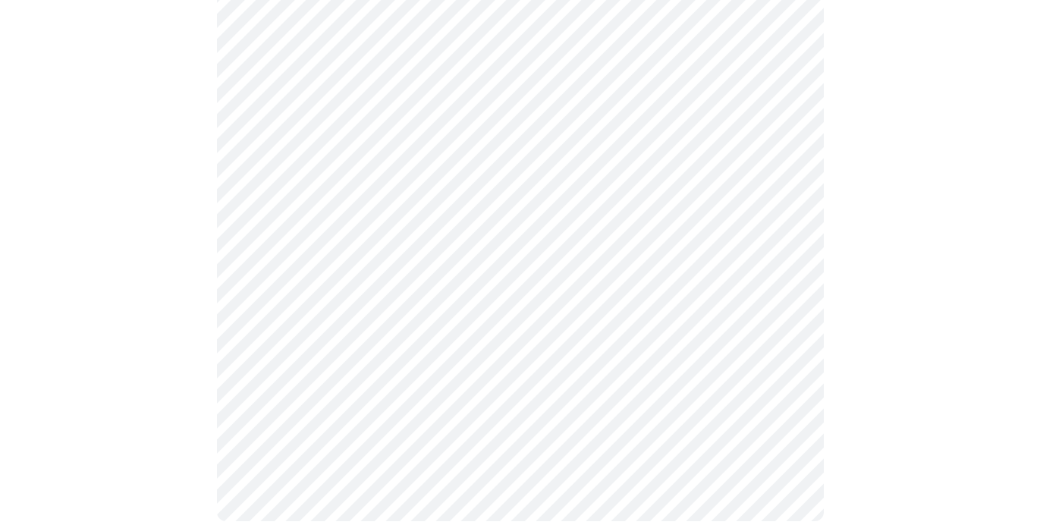
scroll to position [1200, 0]
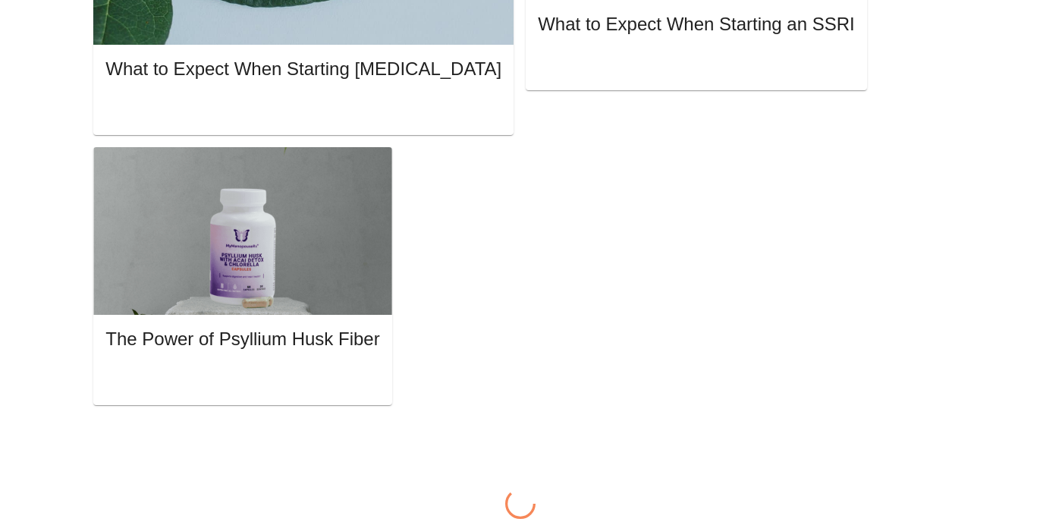
scroll to position [2, 0]
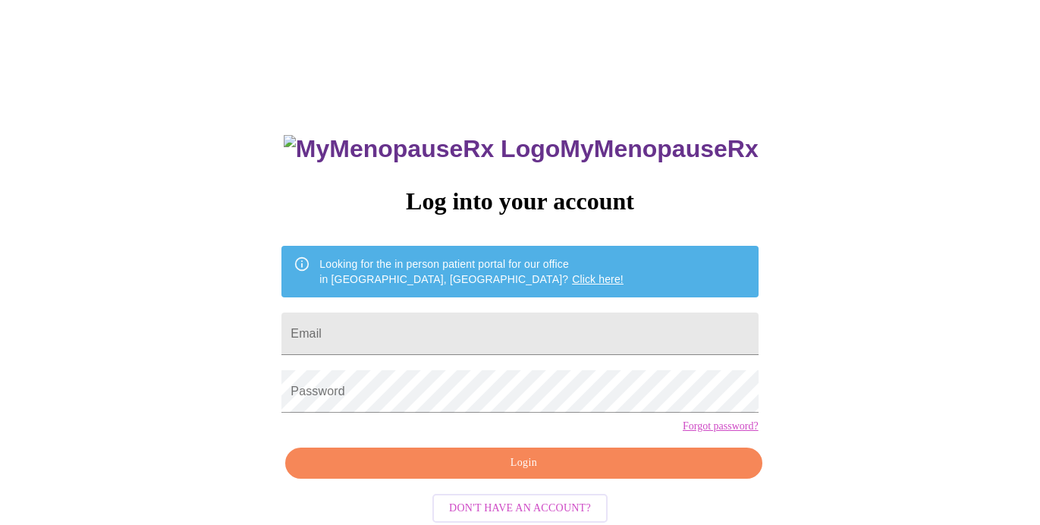
scroll to position [2, 0]
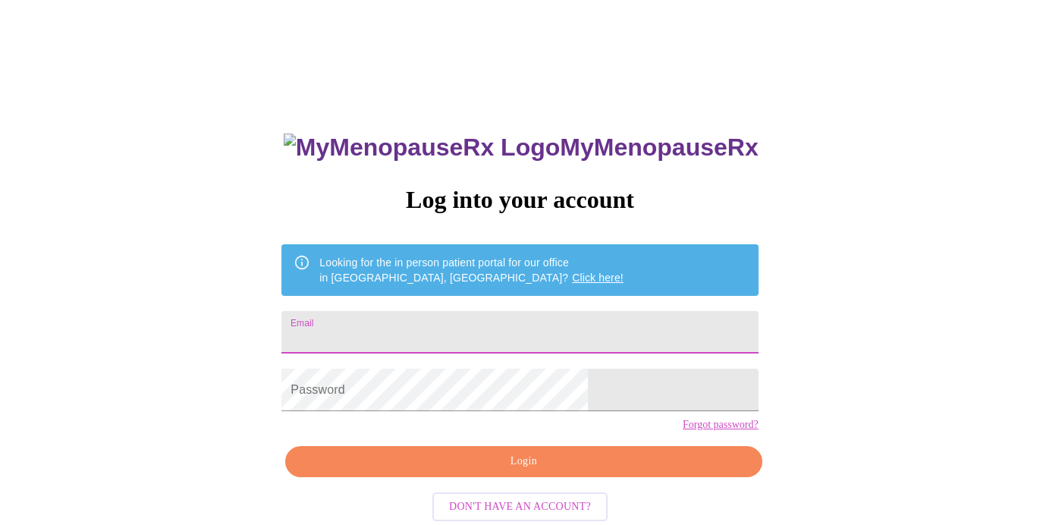
click at [403, 331] on input "Email" at bounding box center [520, 332] width 477 height 42
type input "[EMAIL_ADDRESS][DOMAIN_NAME]"
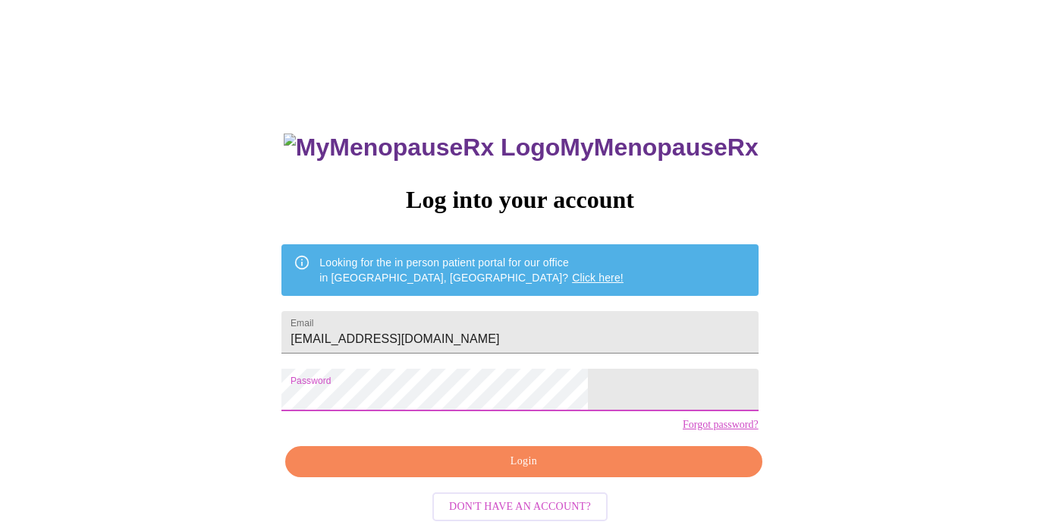
click at [443, 471] on span "Login" at bounding box center [524, 461] width 442 height 19
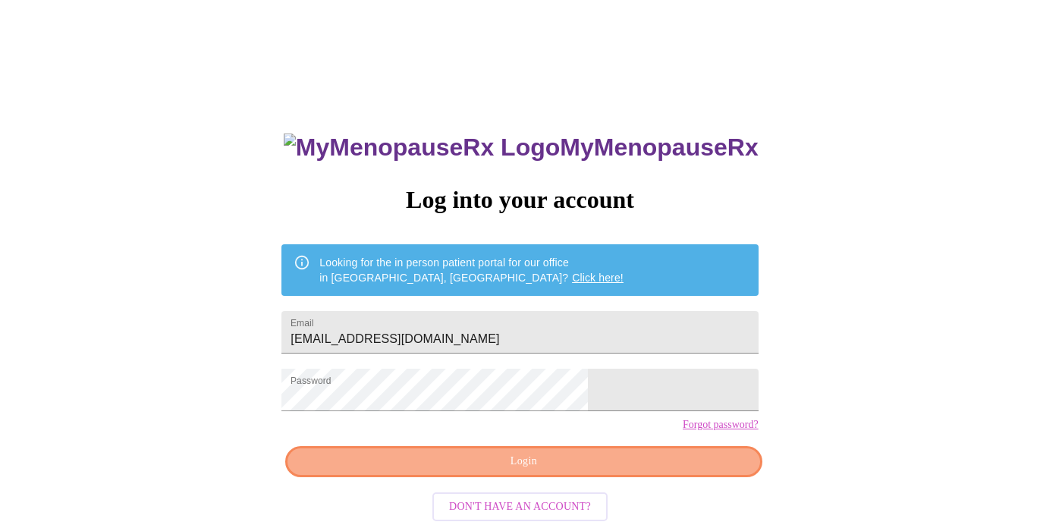
click at [623, 471] on span "Login" at bounding box center [524, 461] width 442 height 19
click at [470, 471] on span "Login" at bounding box center [524, 461] width 442 height 19
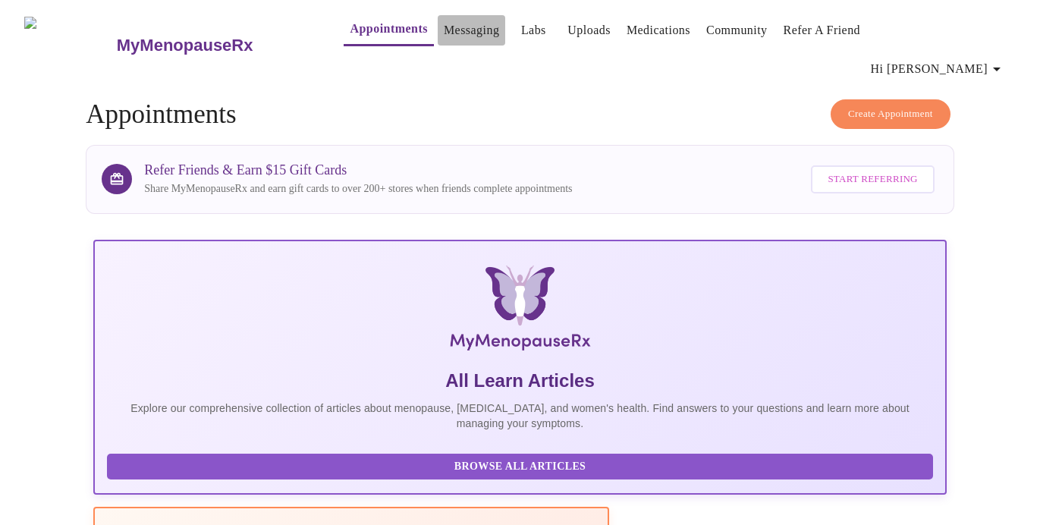
click at [444, 27] on link "Messaging" at bounding box center [471, 30] width 55 height 21
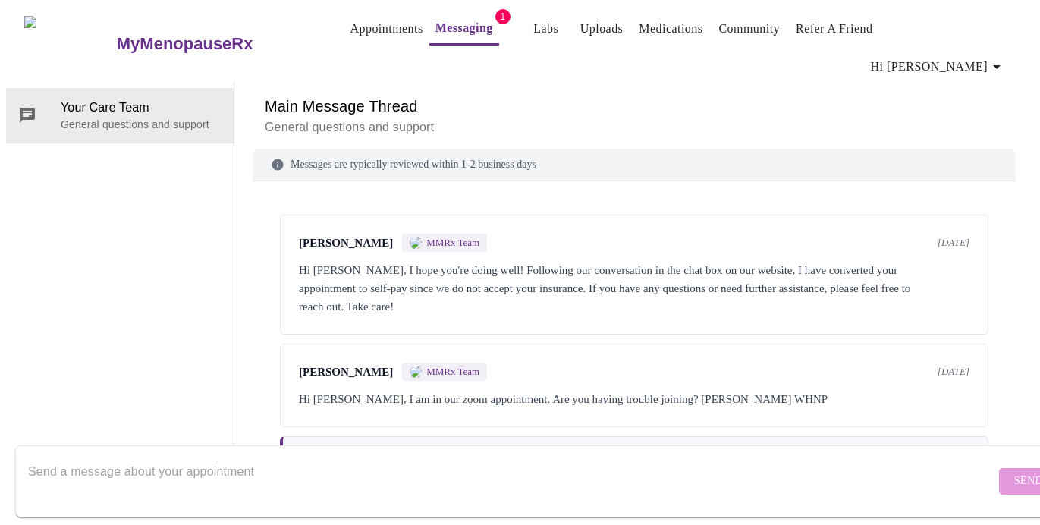
scroll to position [2115, 0]
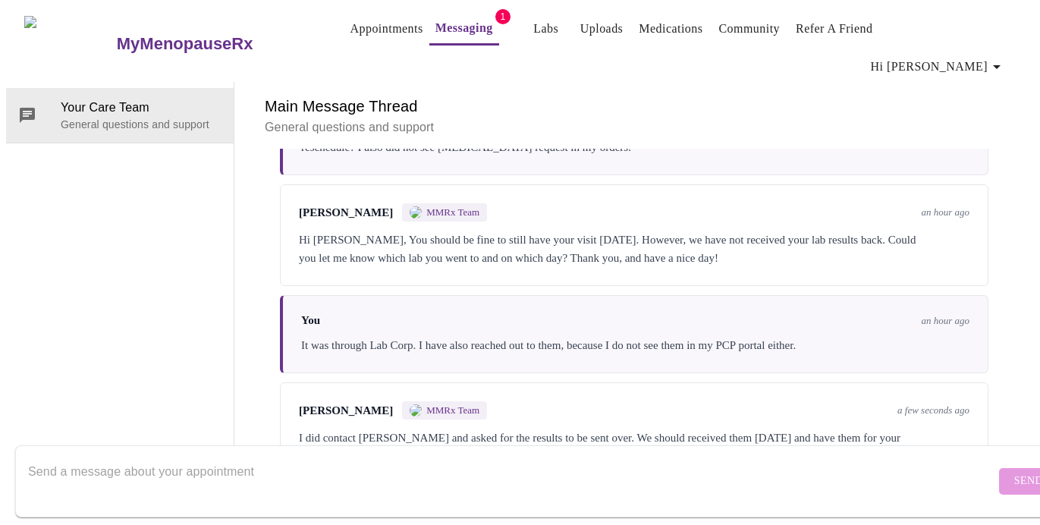
click at [435, 457] on textarea "Send a message about your appointment" at bounding box center [511, 481] width 967 height 49
type textarea "Thank you!"
click at [999, 468] on button "Send" at bounding box center [1028, 481] width 59 height 27
